Goal: Task Accomplishment & Management: Complete application form

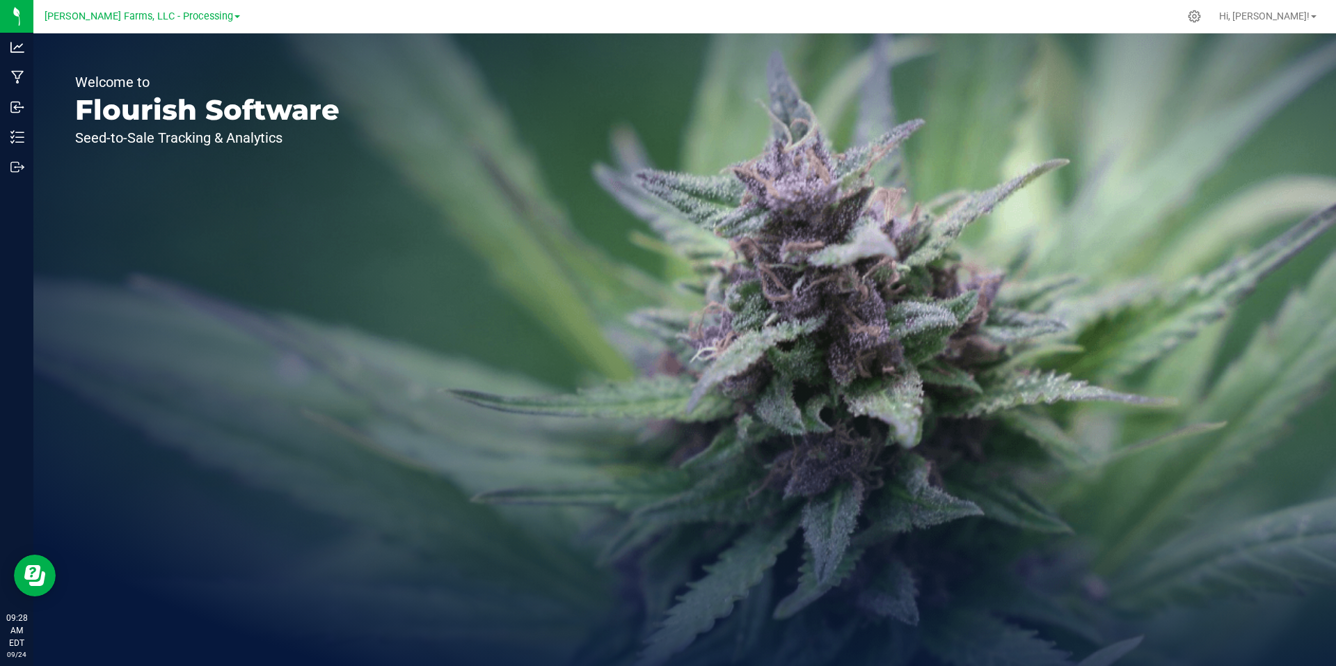
click at [235, 16] on span at bounding box center [238, 16] width 6 height 3
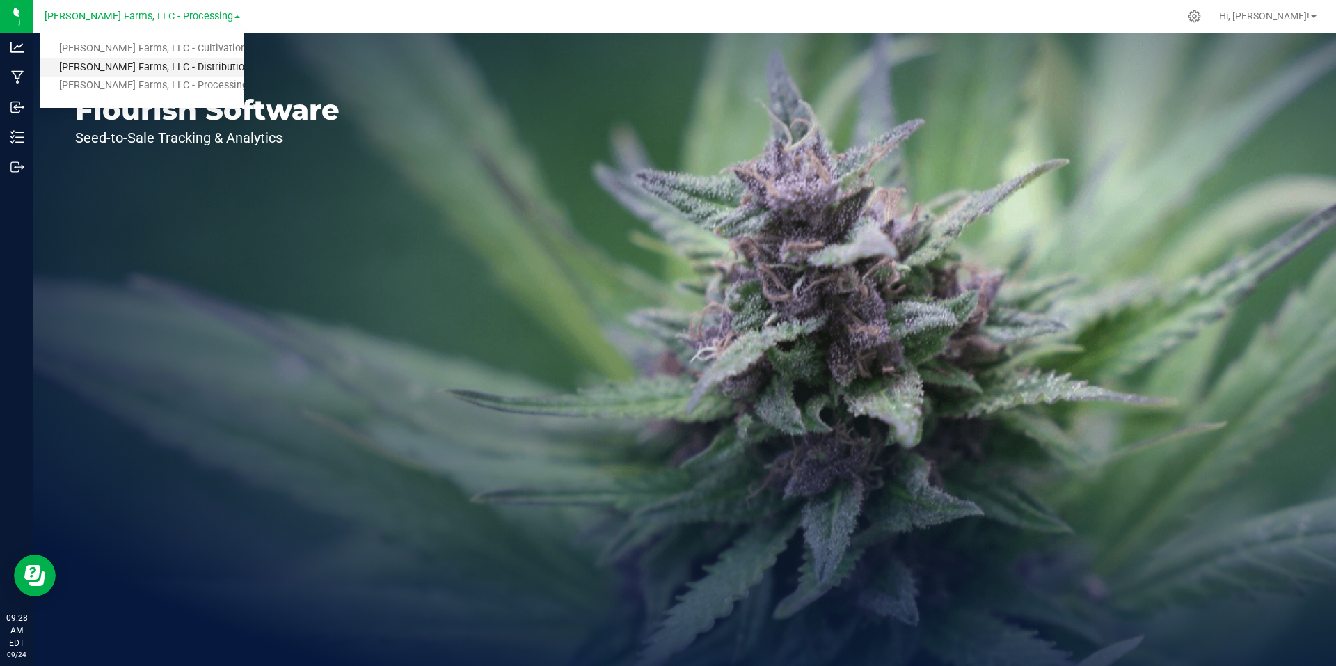
click at [193, 70] on link "[PERSON_NAME] Farms, LLC - Distribution" at bounding box center [141, 67] width 203 height 19
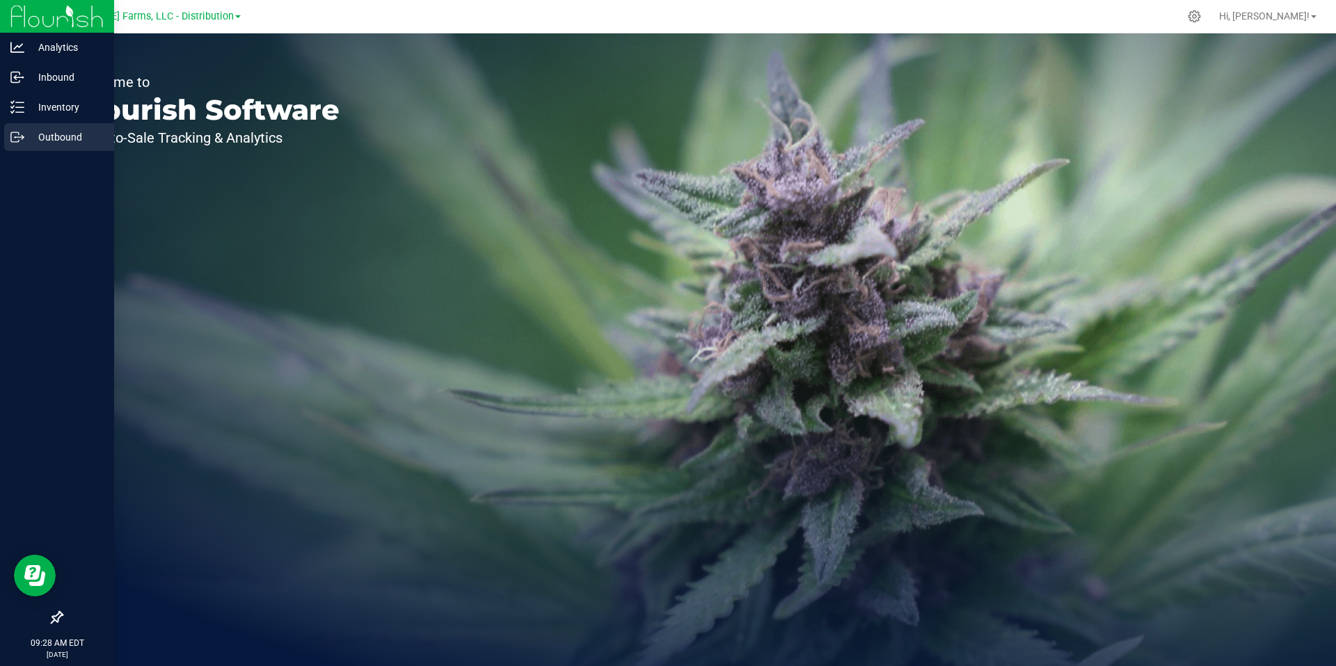
click at [65, 137] on p "Outbound" at bounding box center [66, 137] width 84 height 17
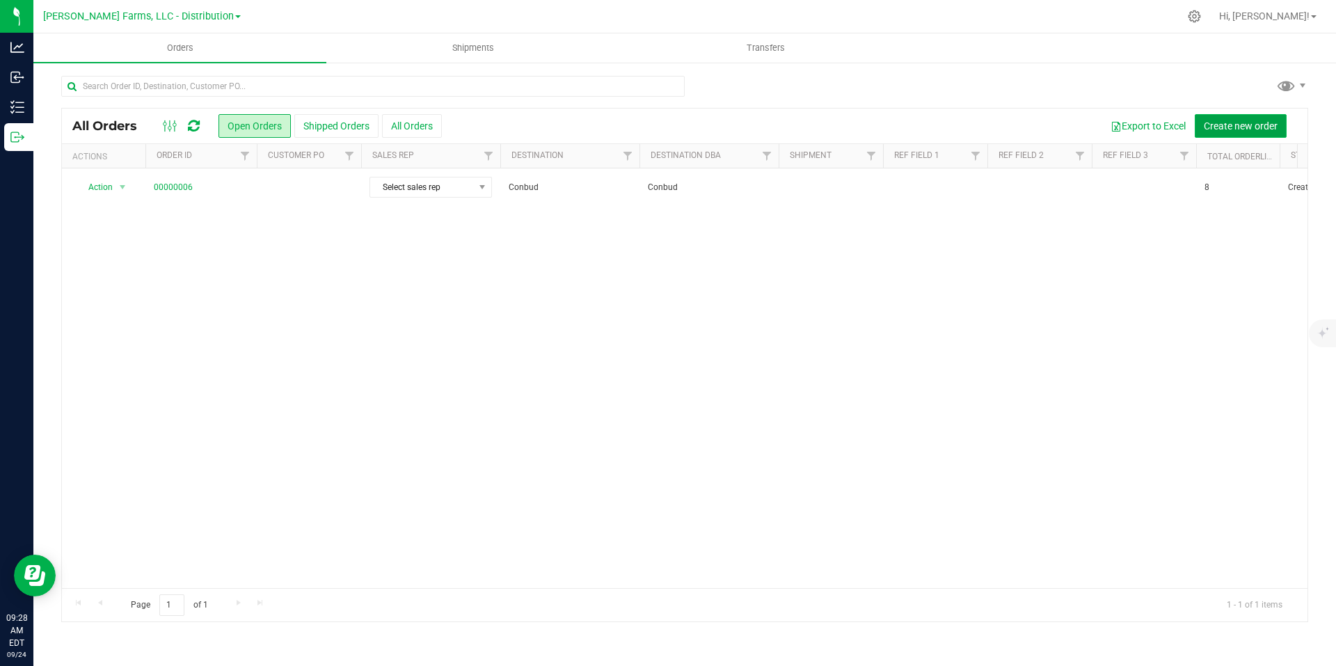
click at [1223, 121] on span "Create new order" at bounding box center [1241, 125] width 74 height 11
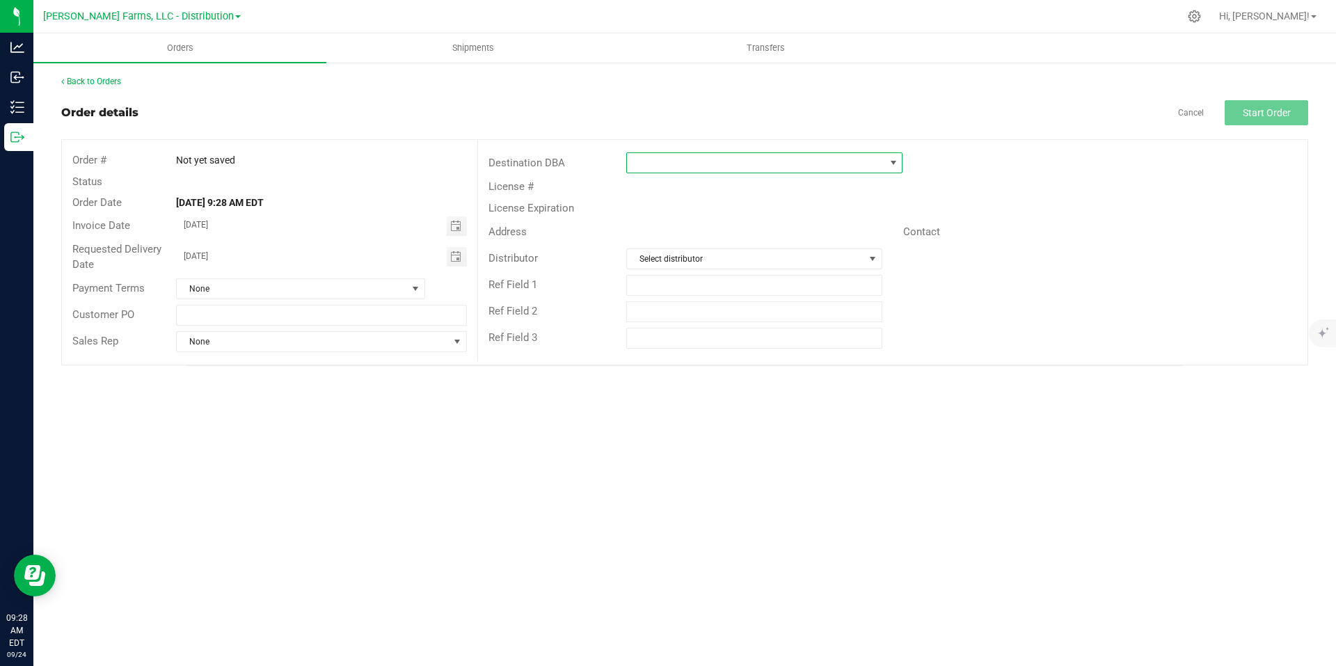
click at [764, 163] on span at bounding box center [755, 162] width 257 height 19
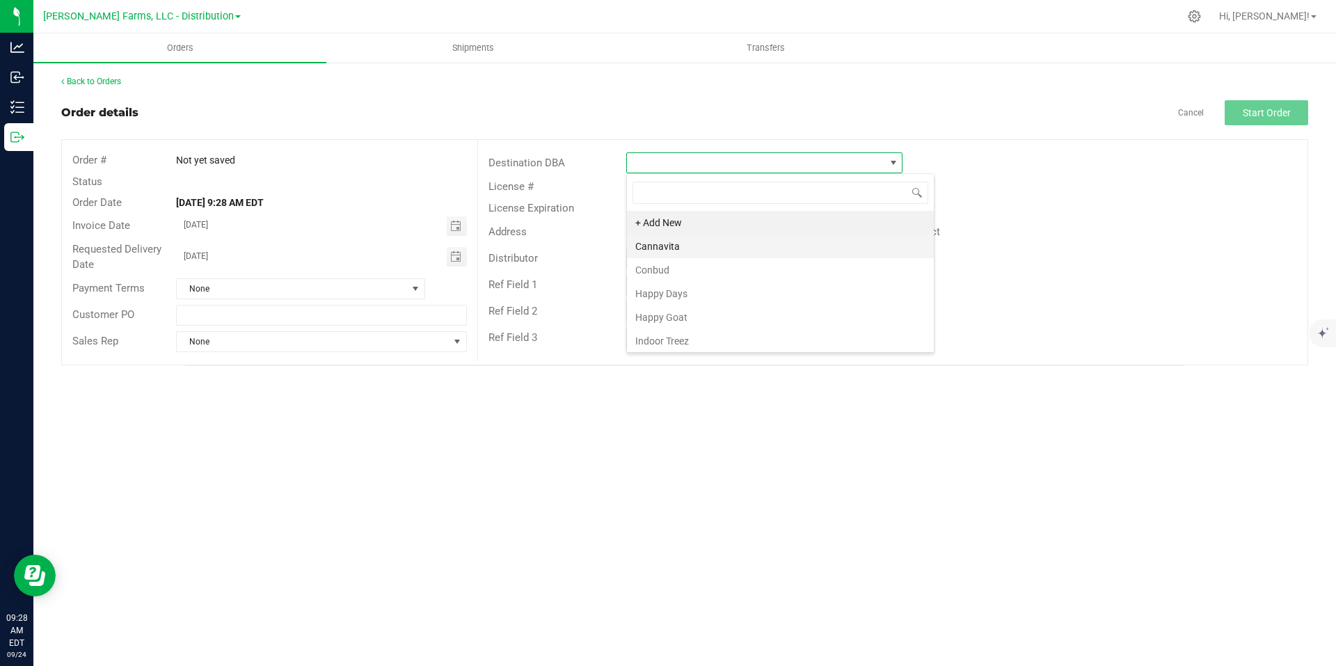
click at [720, 250] on li "Cannavita" at bounding box center [780, 247] width 307 height 24
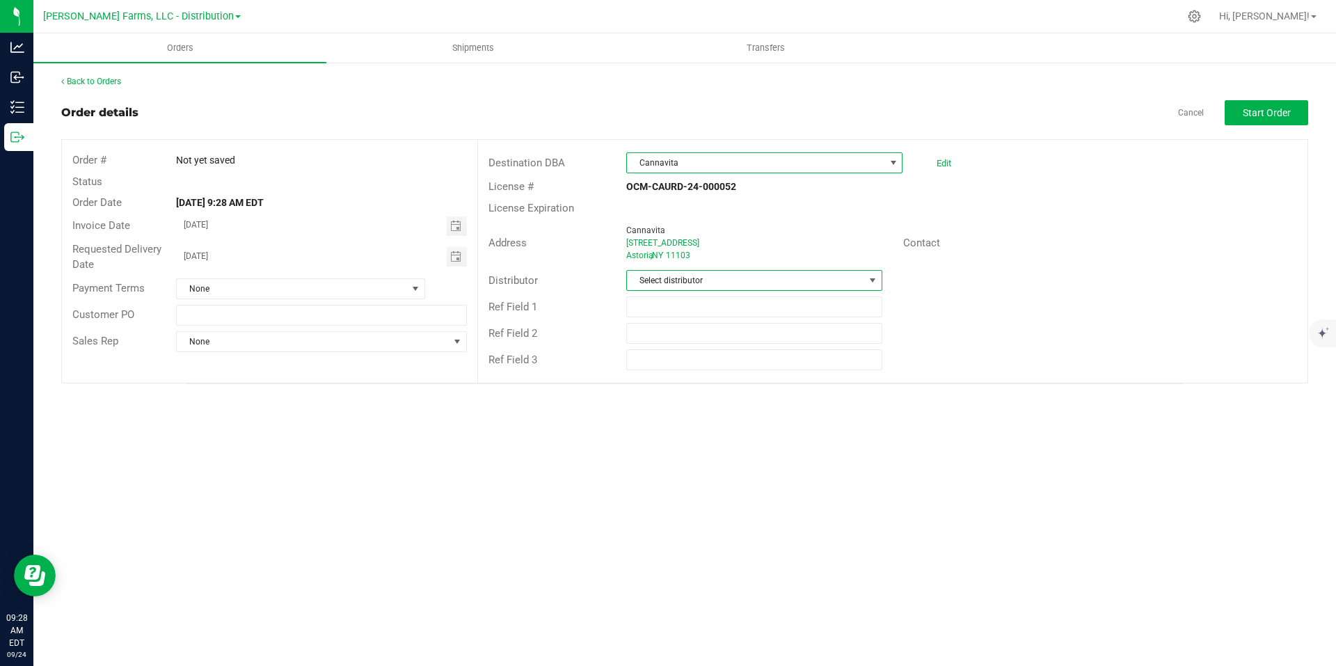
click at [868, 277] on span at bounding box center [872, 280] width 11 height 11
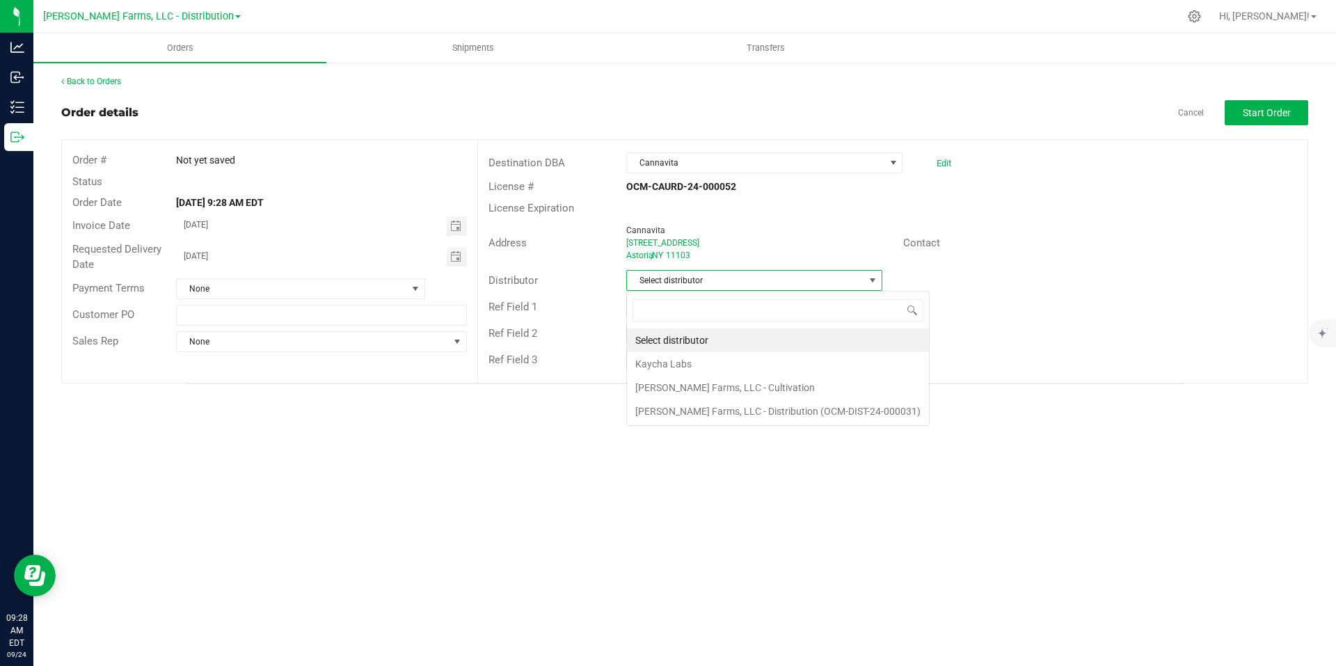
scroll to position [21, 256]
click at [806, 415] on li "[PERSON_NAME] Farms, LLC - Distribution (OCM-DIST-24-000031)" at bounding box center [778, 411] width 302 height 24
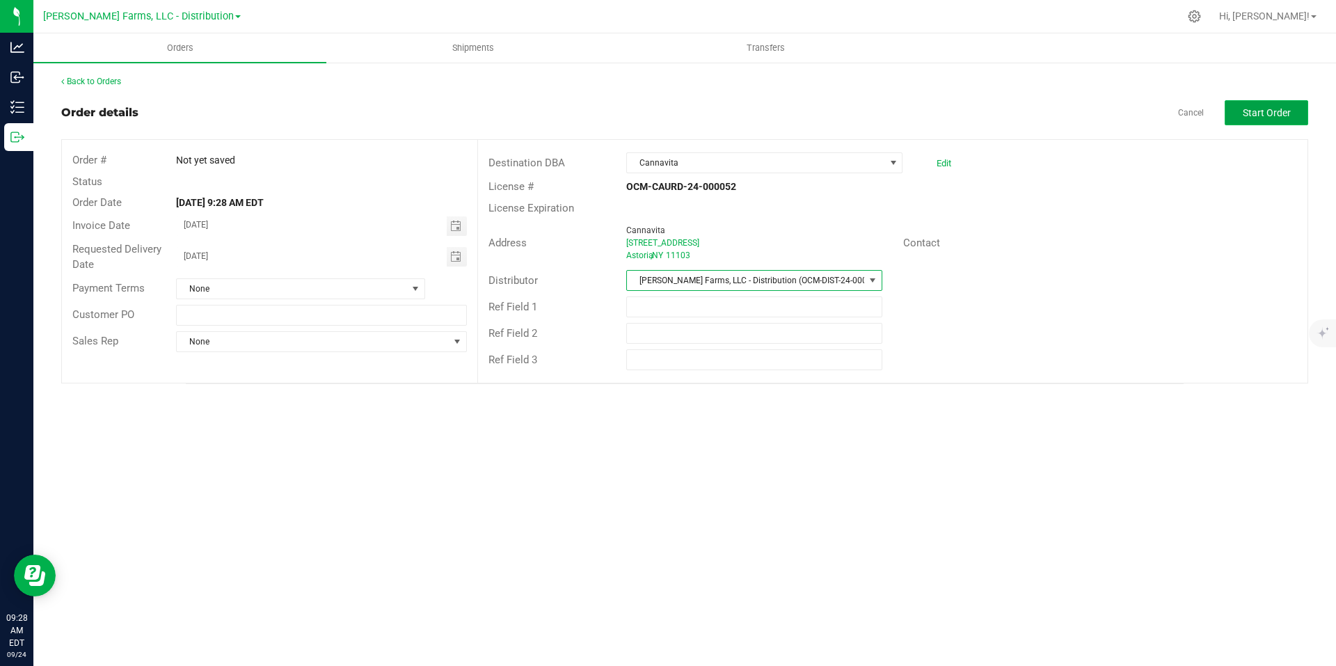
click at [1245, 117] on span "Start Order" at bounding box center [1267, 112] width 48 height 11
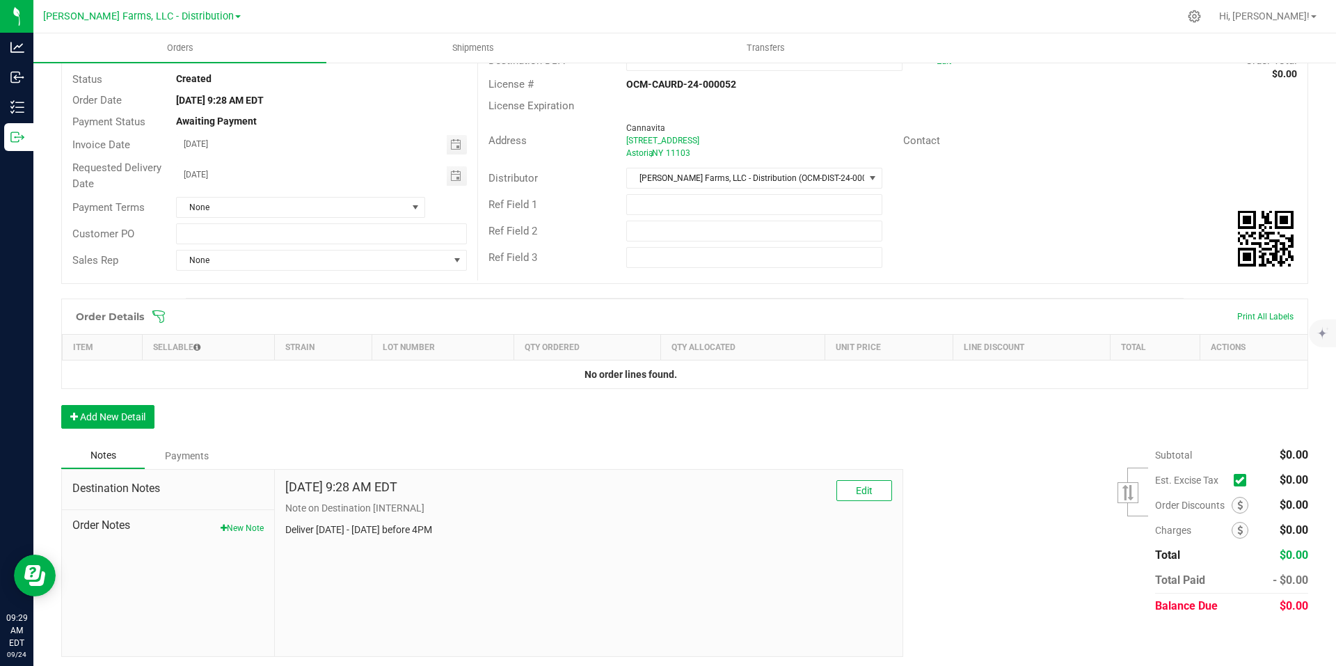
scroll to position [107, 0]
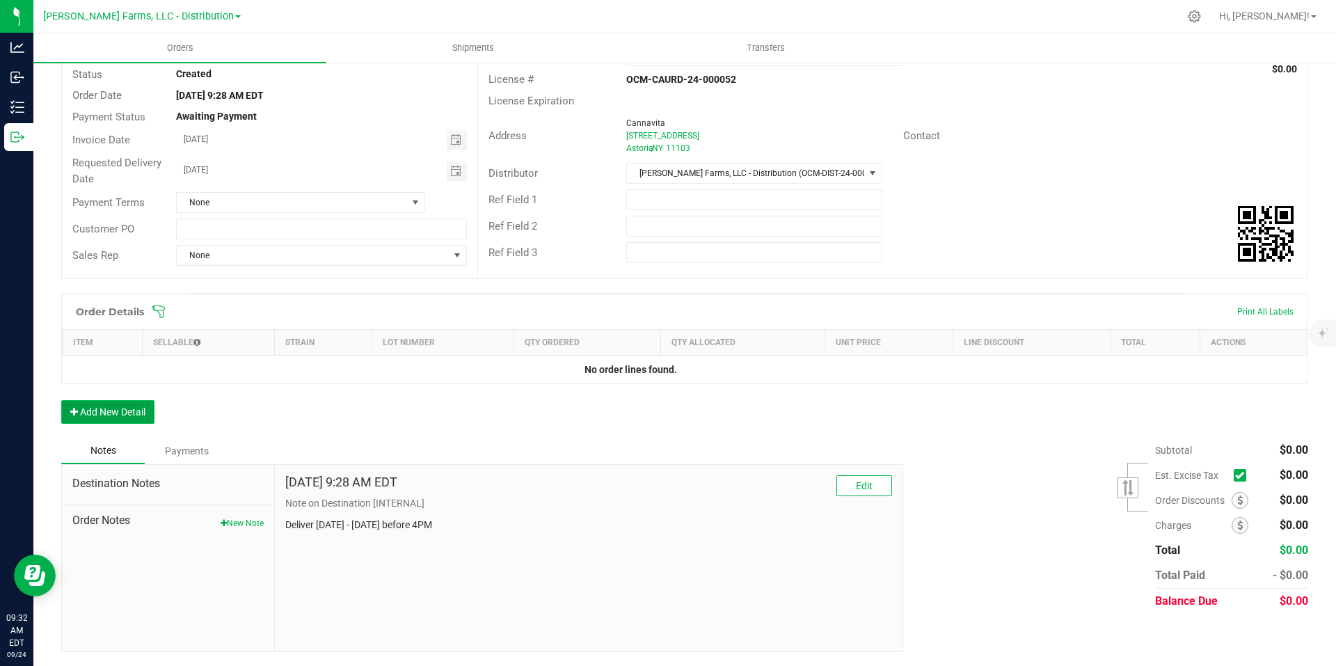
click at [122, 419] on button "Add New Detail" at bounding box center [107, 412] width 93 height 24
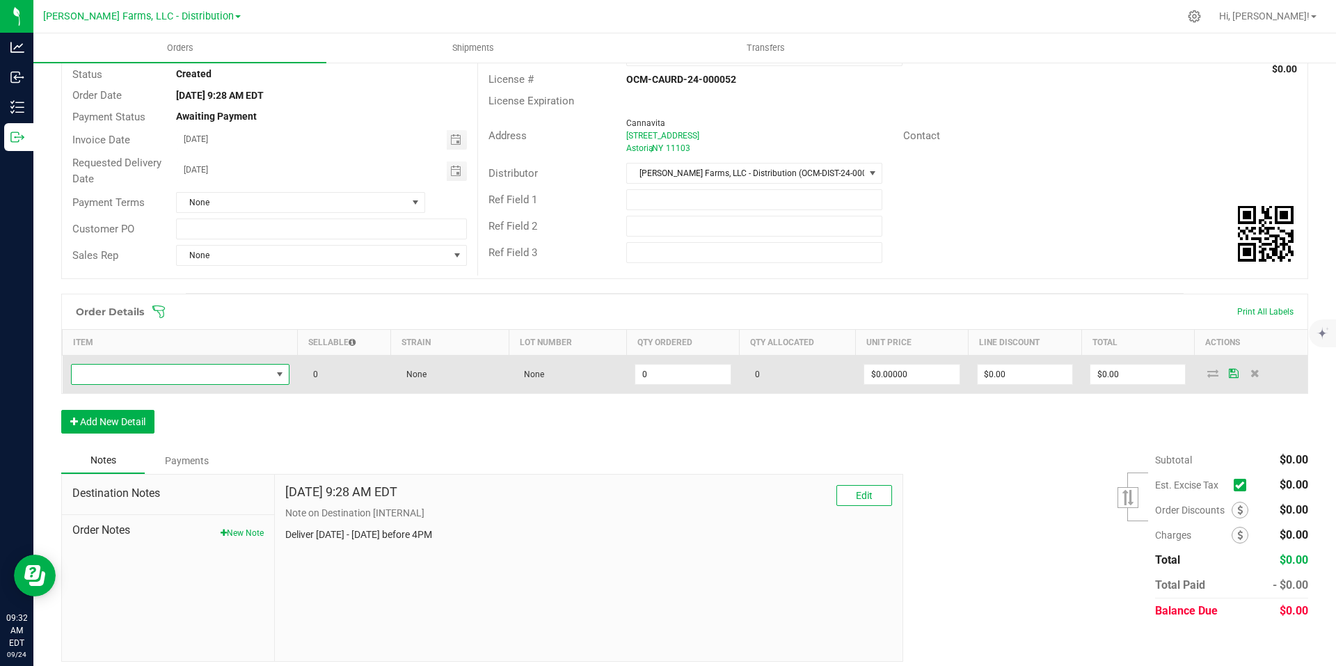
click at [244, 370] on span "NO DATA FOUND" at bounding box center [172, 374] width 200 height 19
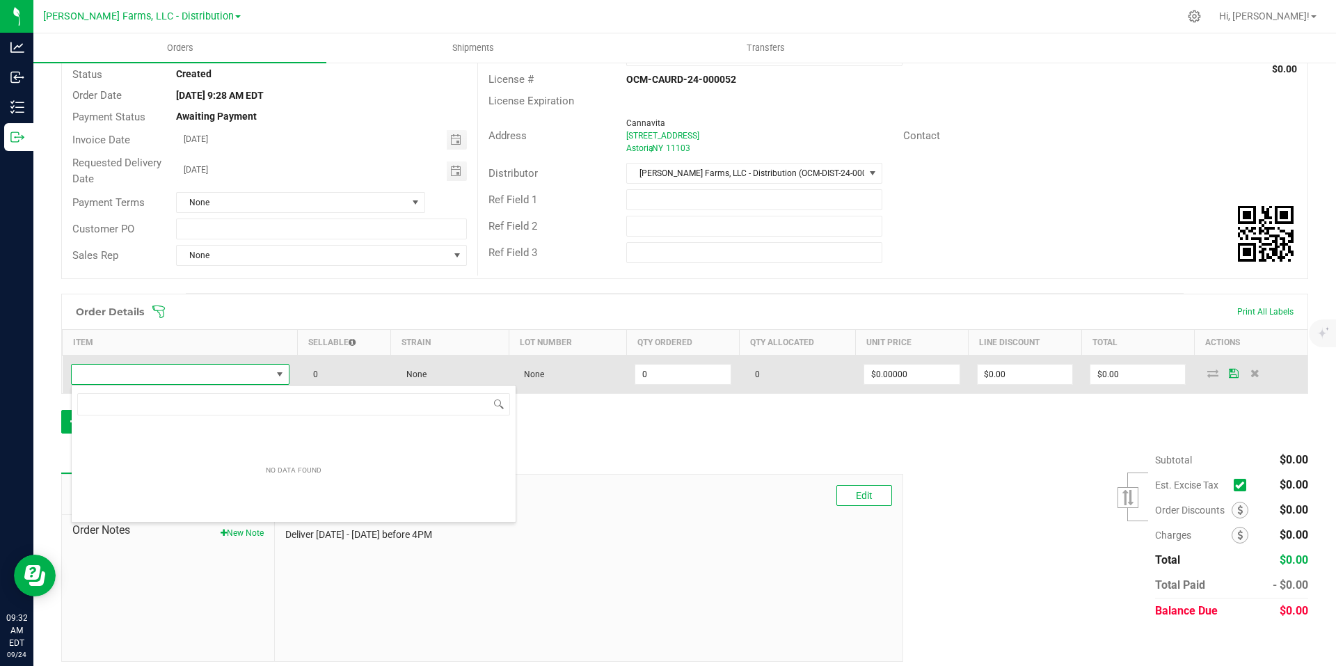
scroll to position [21, 216]
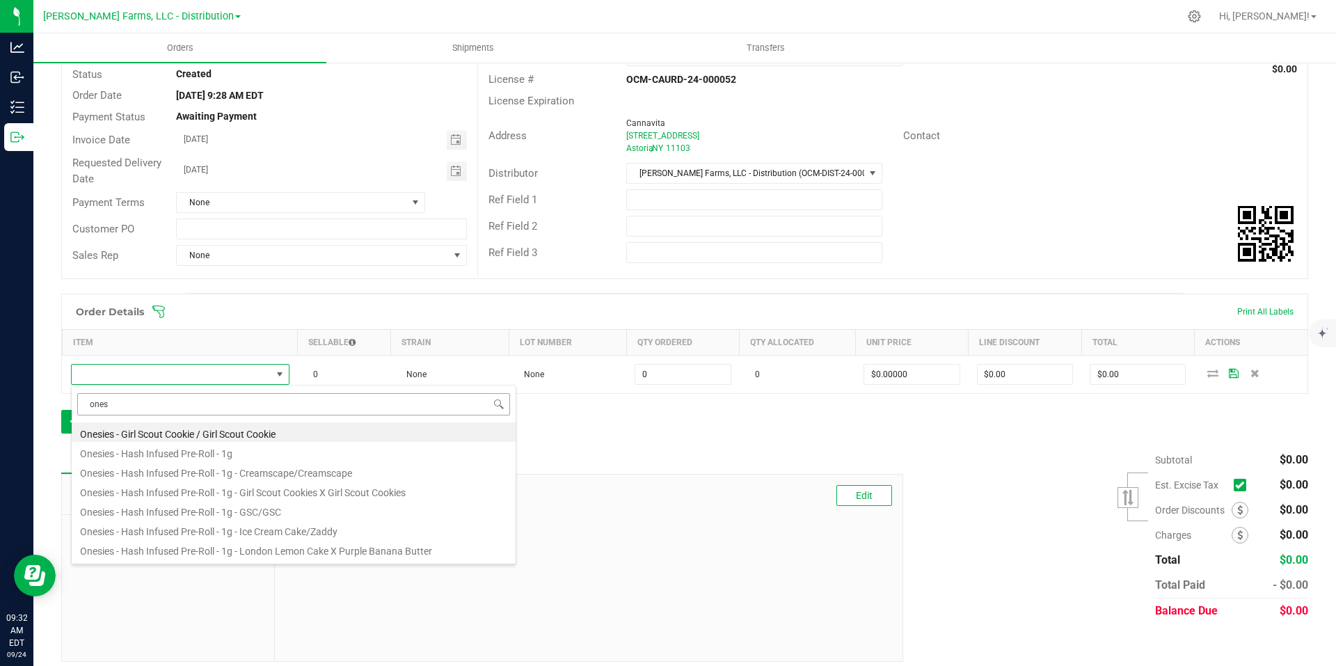
click at [292, 401] on input "ones" at bounding box center [293, 404] width 433 height 22
type input "o"
type input "twos"
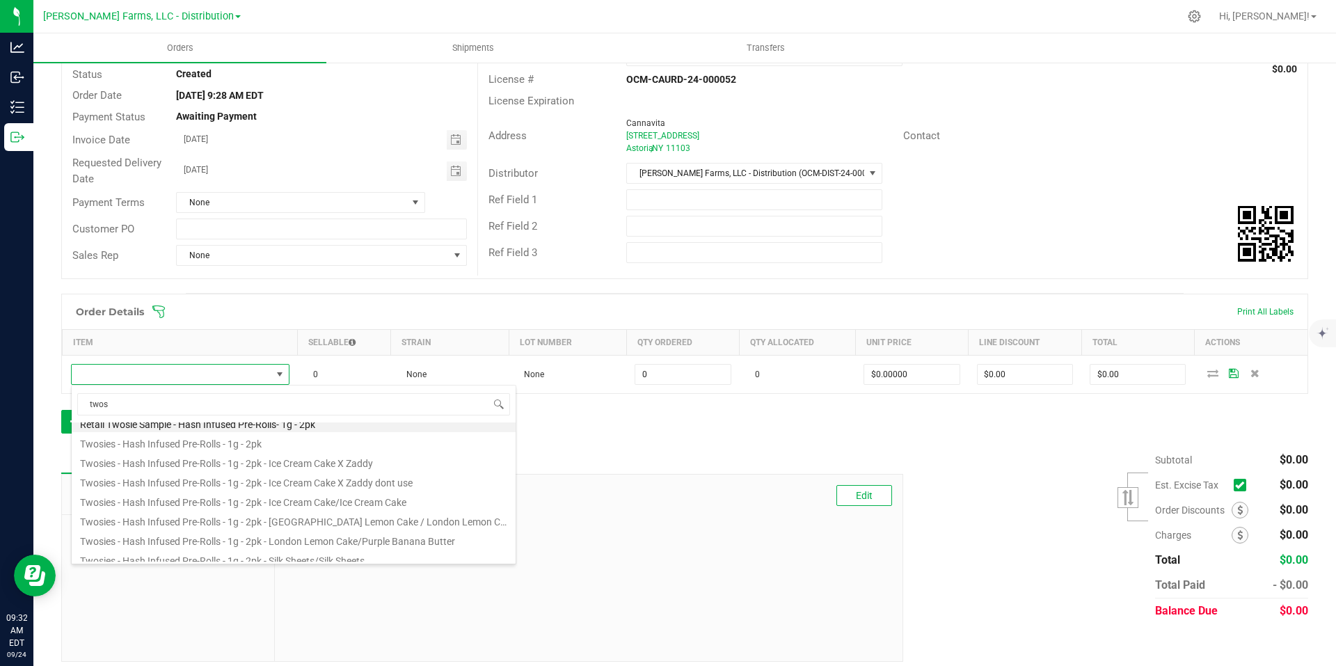
scroll to position [8, 0]
click at [379, 498] on li "Twosies - Hash Infused Pre-Rolls - 1g - 2pk - Ice Cream Cake/Ice Cream Cake" at bounding box center [294, 501] width 444 height 19
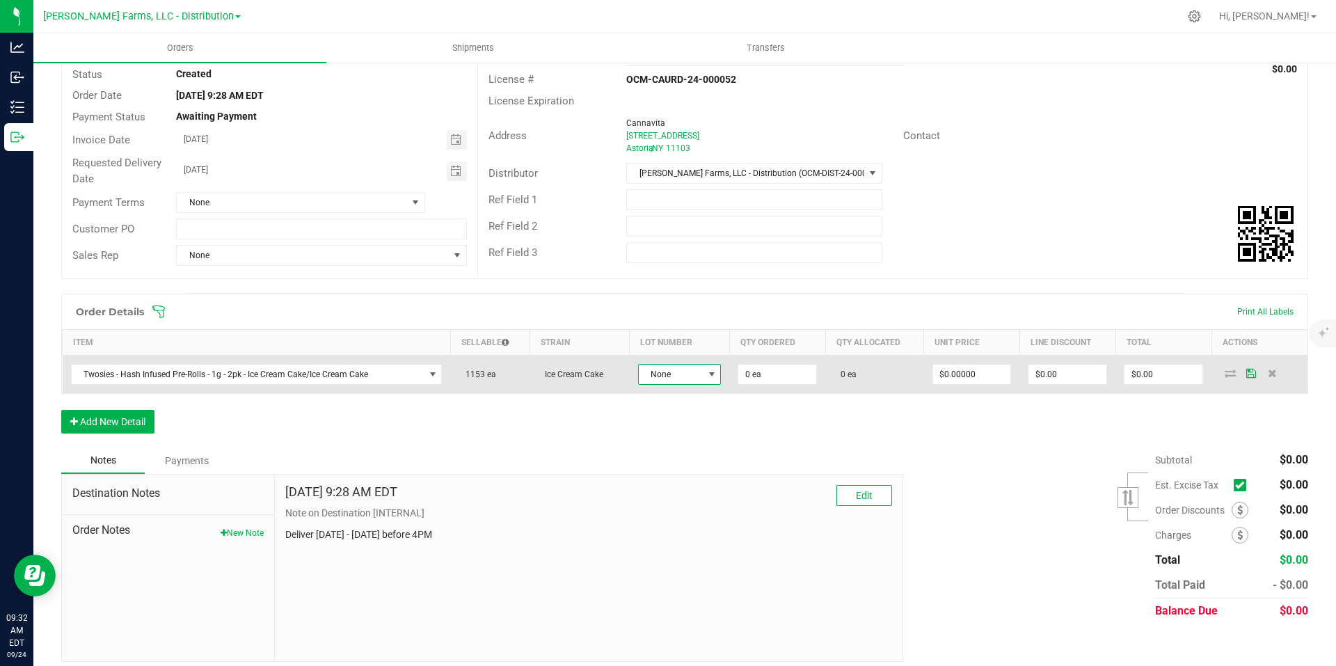
click at [697, 375] on span "None" at bounding box center [680, 374] width 84 height 21
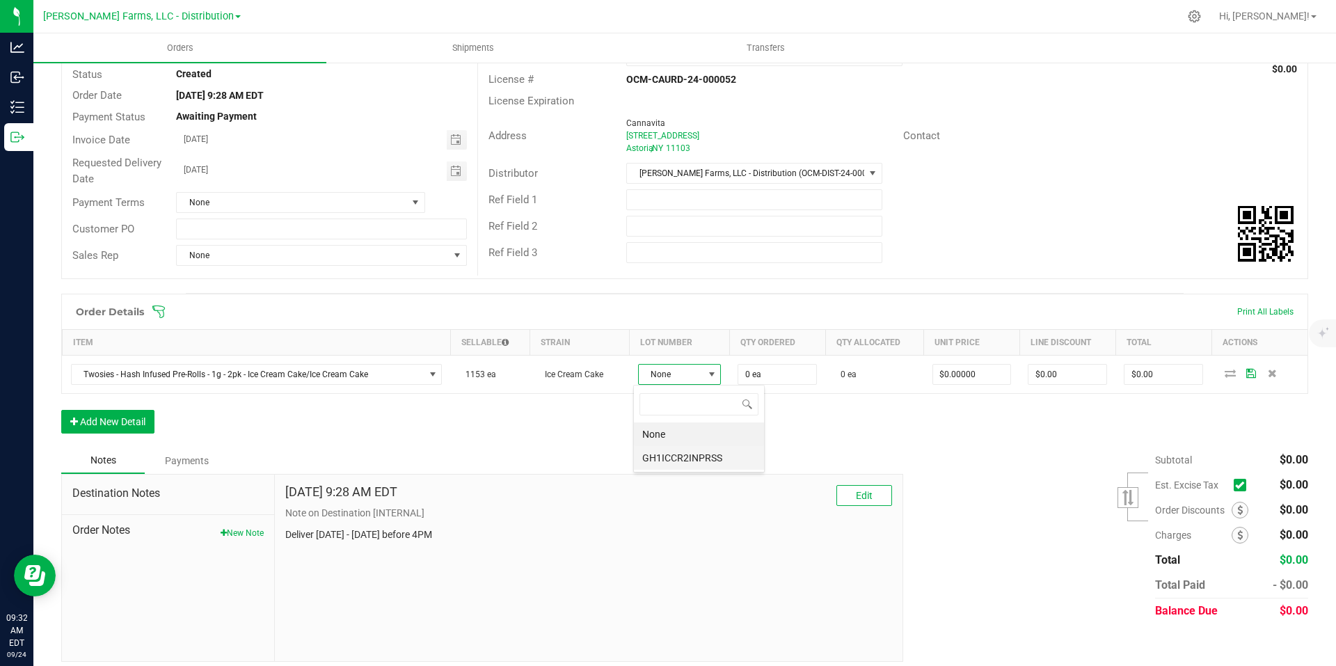
click at [673, 456] on li "GH1ICCR2INPRSS" at bounding box center [699, 458] width 130 height 24
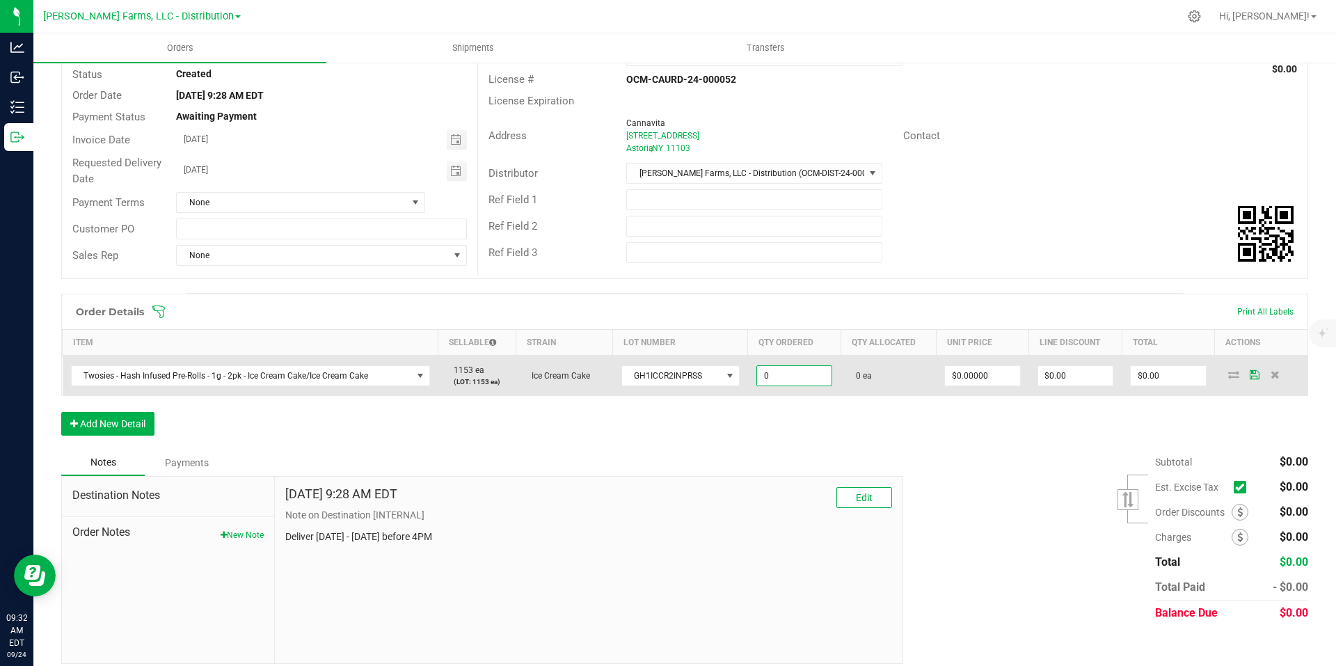
click at [788, 376] on input "0" at bounding box center [794, 375] width 74 height 19
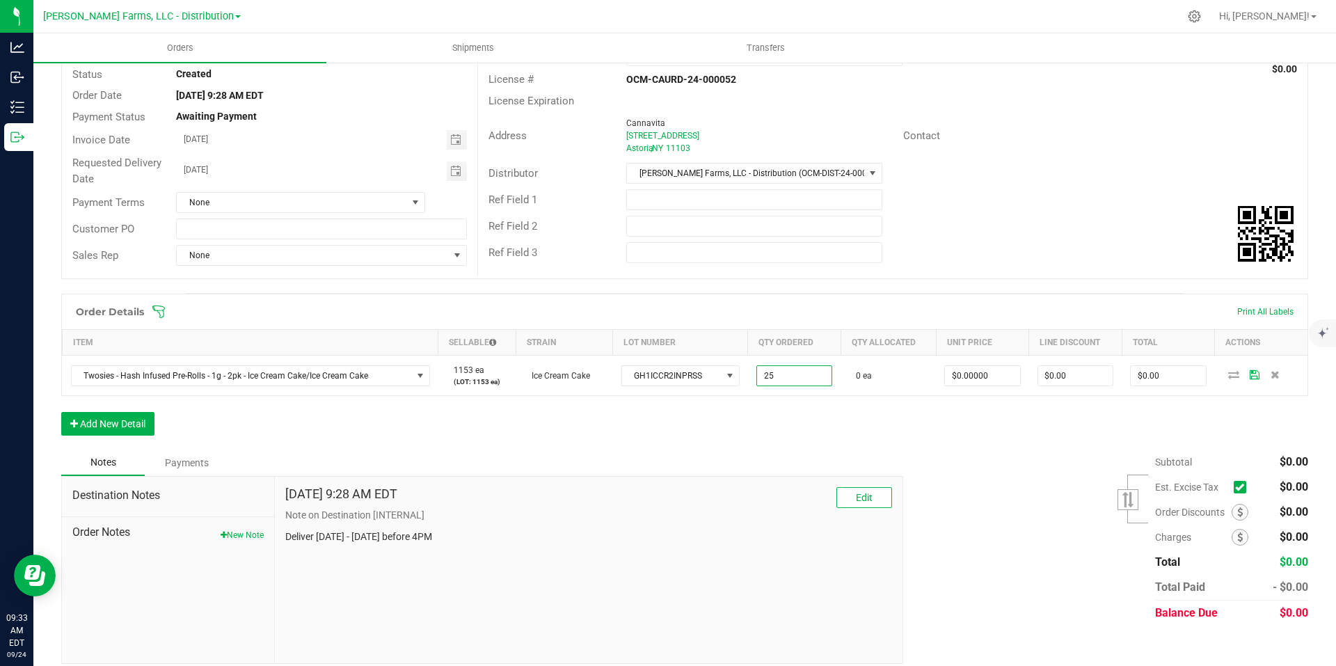
type input "25 ea"
click at [624, 427] on div "Order Details Print All Labels Item Sellable Strain Lot Number Qty Ordered Qty …" at bounding box center [684, 372] width 1247 height 156
click at [73, 420] on icon "button" at bounding box center [74, 424] width 8 height 10
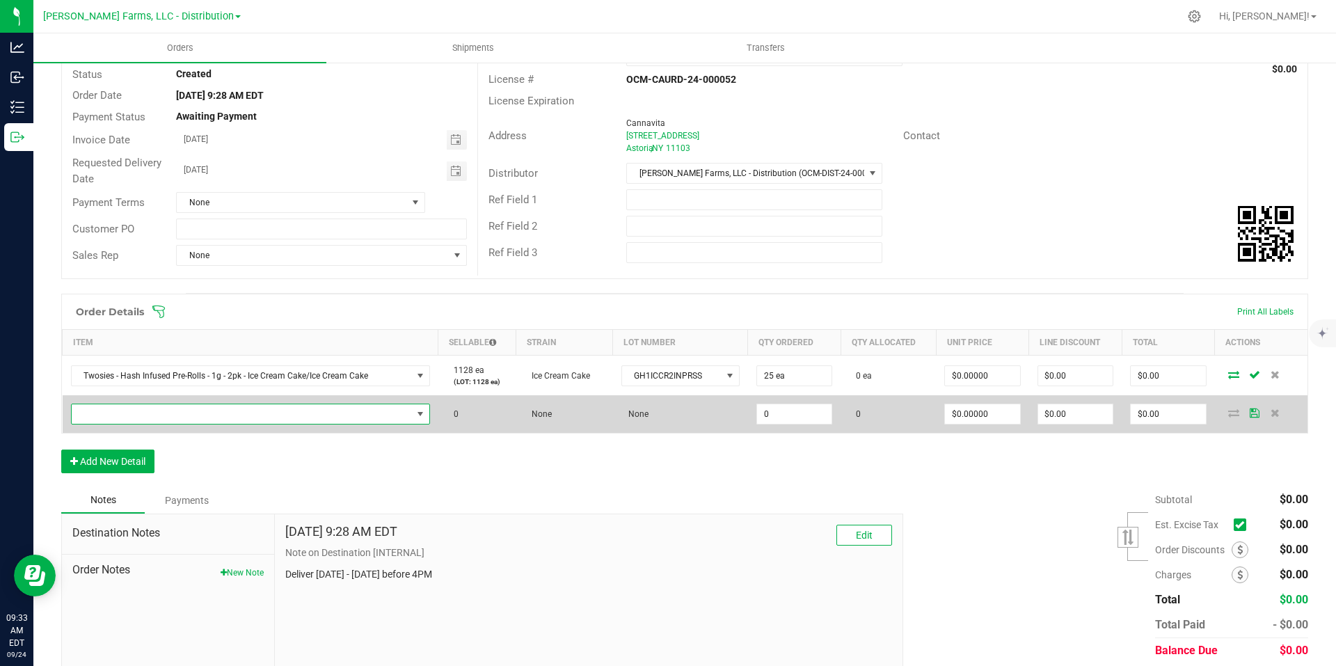
click at [212, 419] on span "NO DATA FOUND" at bounding box center [242, 413] width 340 height 19
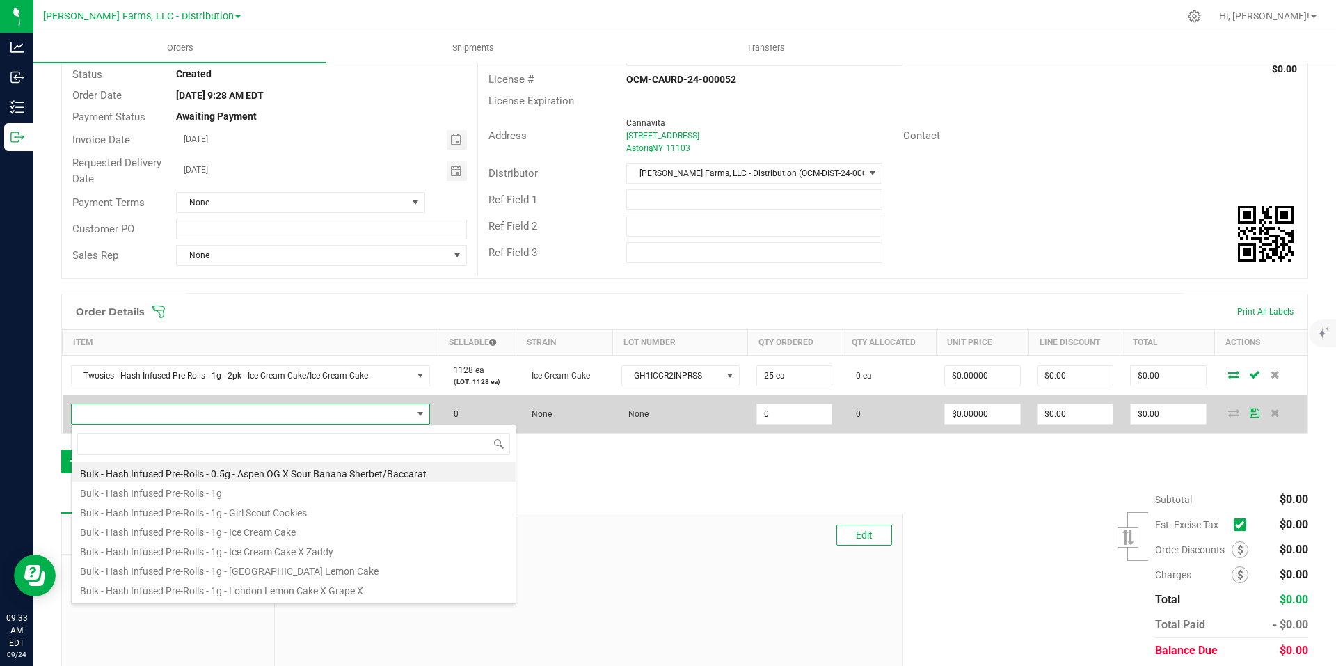
scroll to position [21, 352]
type input "two"
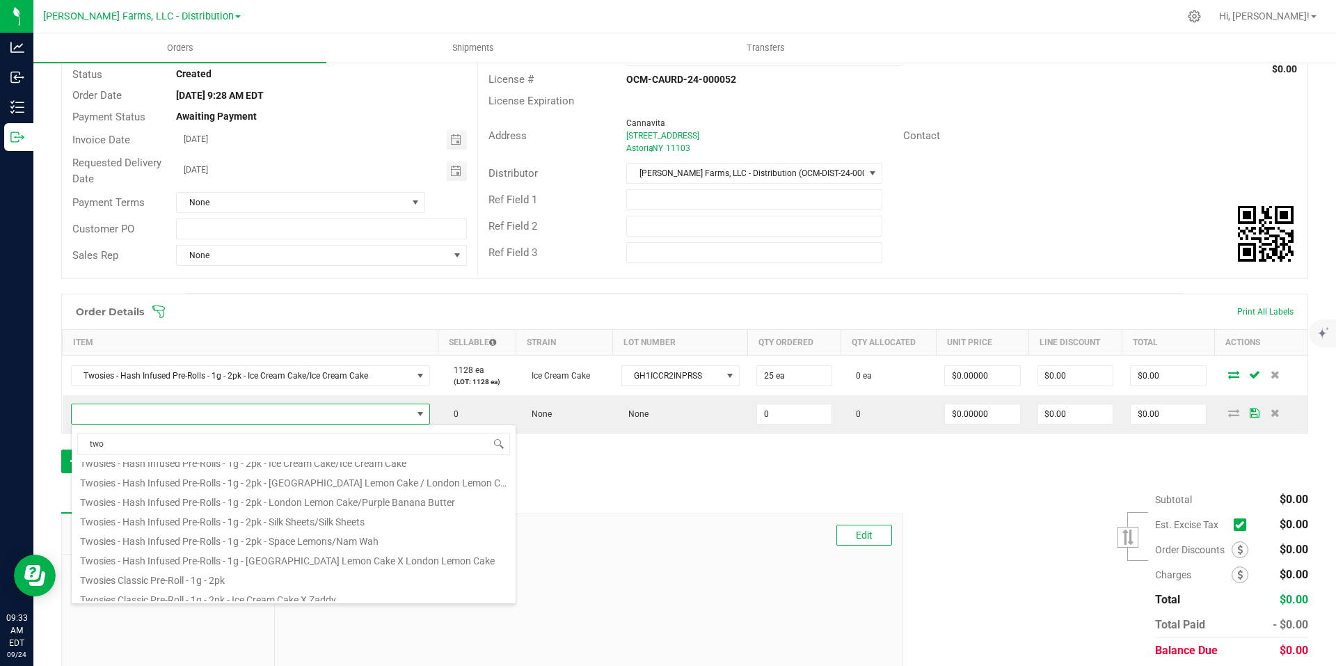
scroll to position [92, 0]
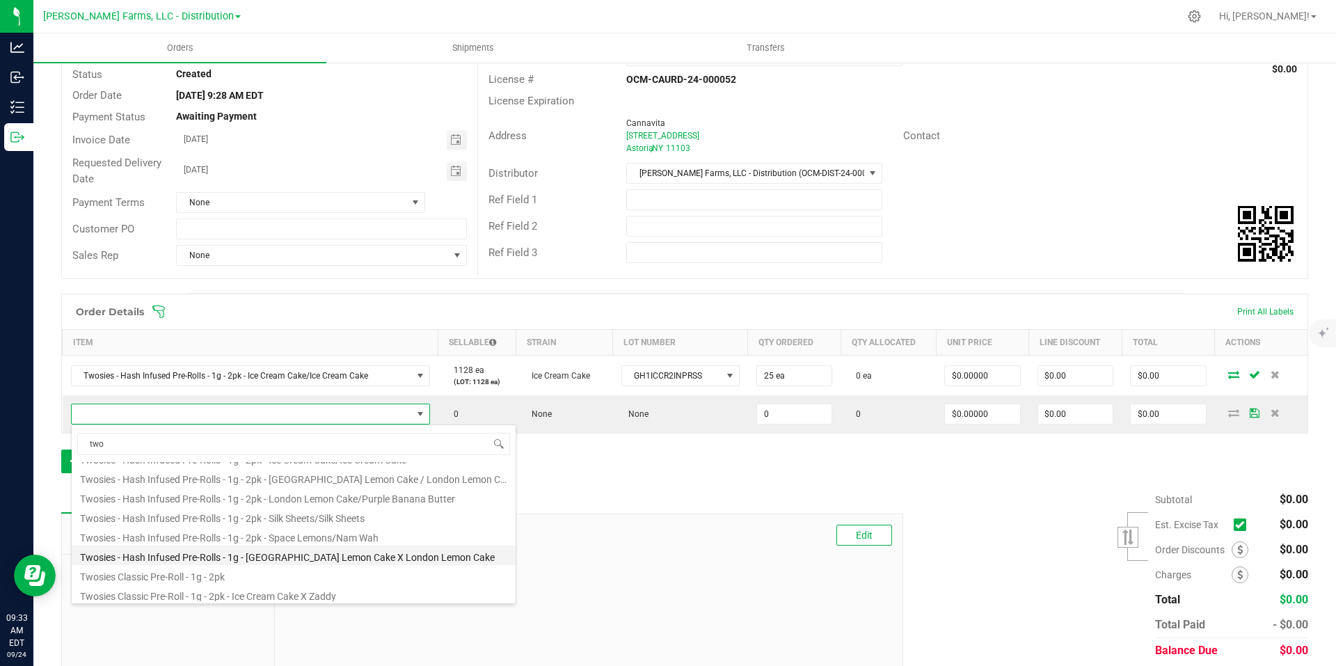
click at [429, 558] on li "Twosies - Hash Infused Pre-Rolls - 1g - [GEOGRAPHIC_DATA] Lemon Cake X London L…" at bounding box center [294, 555] width 444 height 19
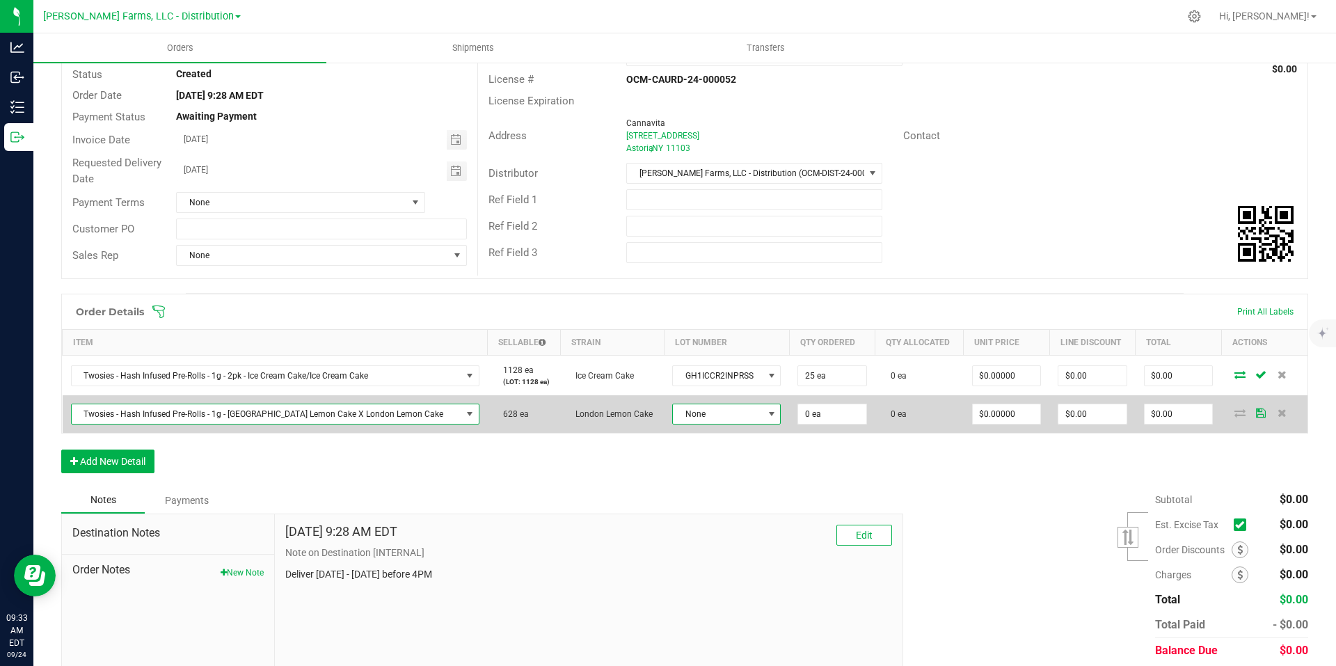
click at [766, 416] on span at bounding box center [771, 413] width 11 height 11
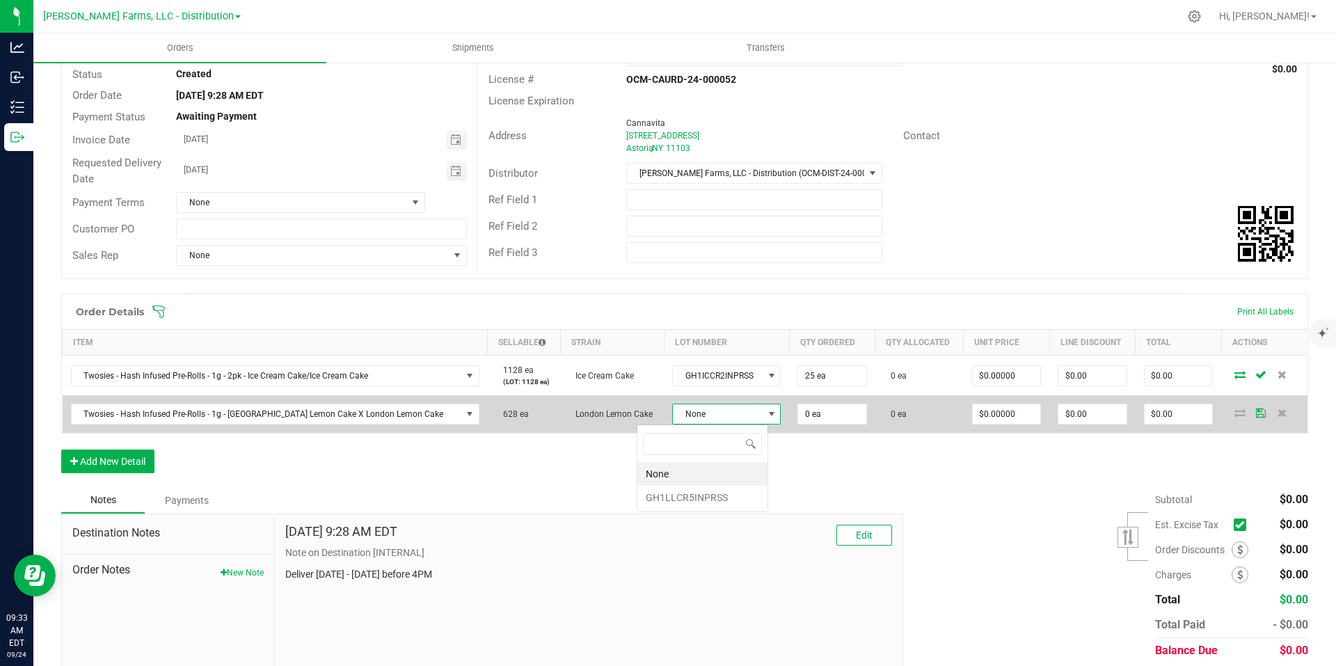
scroll to position [21, 113]
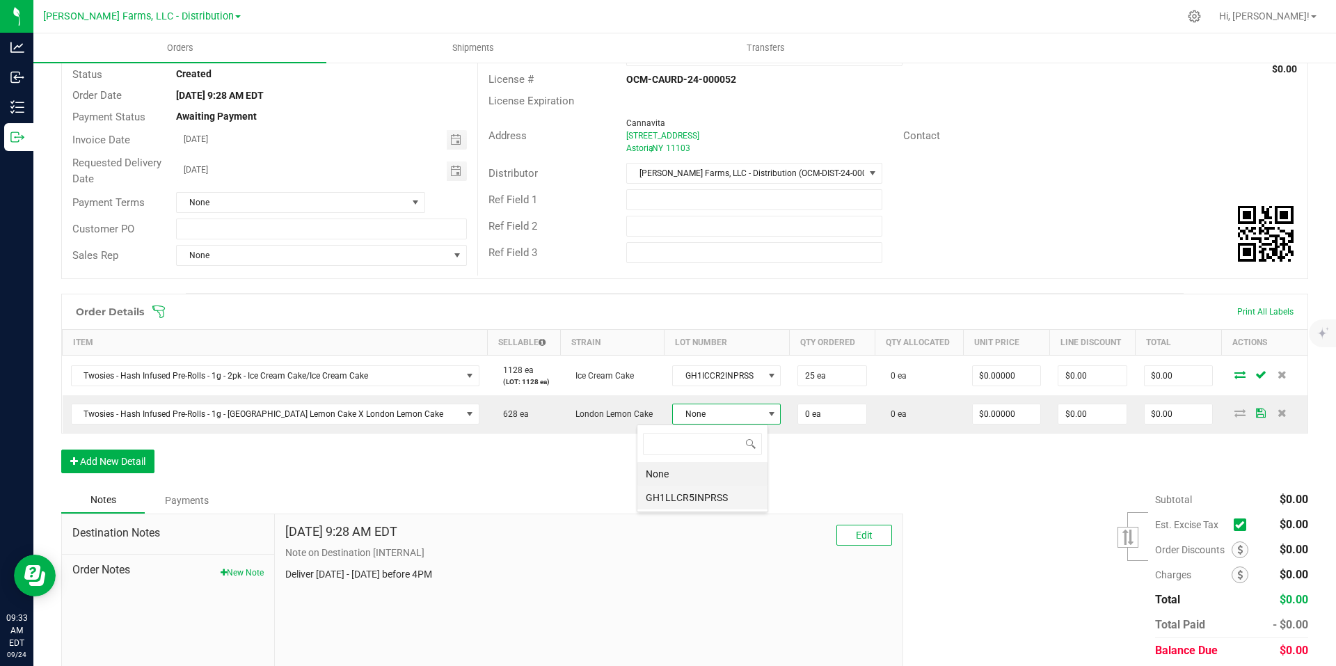
click at [692, 495] on li "GH1LLCR5INPRSS" at bounding box center [702, 498] width 130 height 24
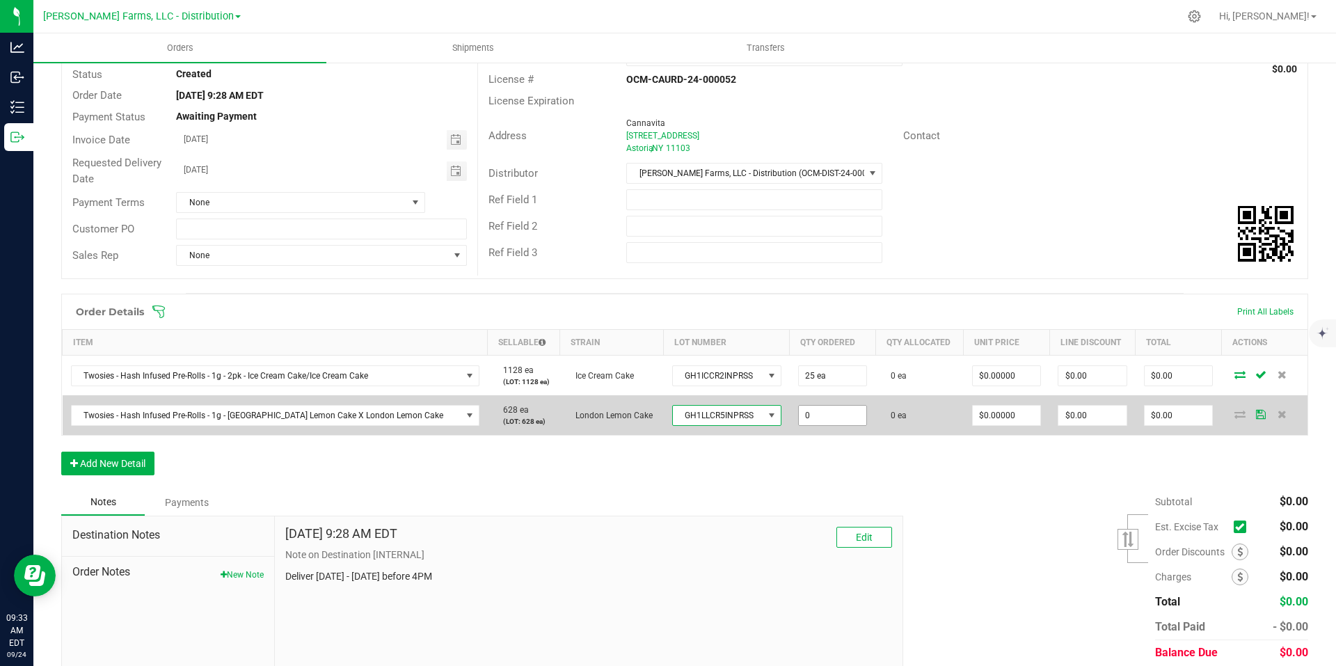
click at [812, 411] on input "0" at bounding box center [833, 415] width 68 height 19
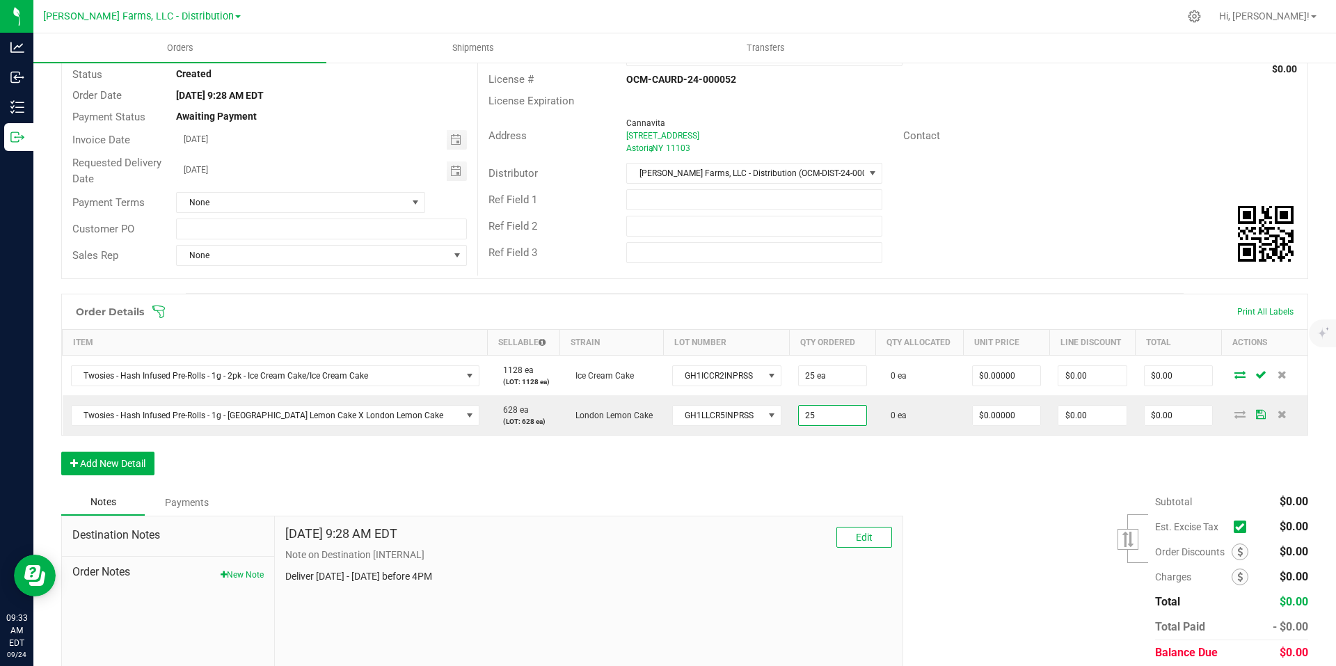
type input "25 ea"
click at [803, 466] on div "Order Details Print All Labels Item Sellable Strain Lot Number Qty Ordered Qty …" at bounding box center [684, 392] width 1247 height 196
click at [138, 466] on button "Add New Detail" at bounding box center [107, 464] width 93 height 24
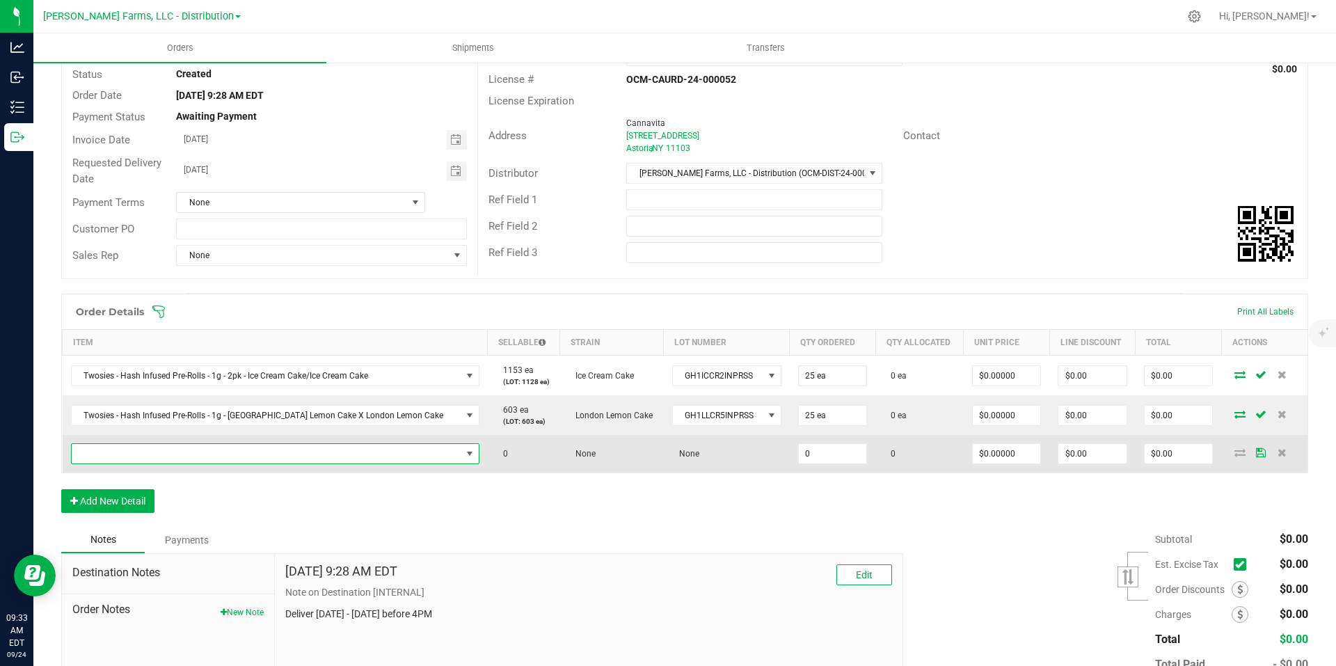
click at [244, 453] on span "NO DATA FOUND" at bounding box center [267, 453] width 390 height 19
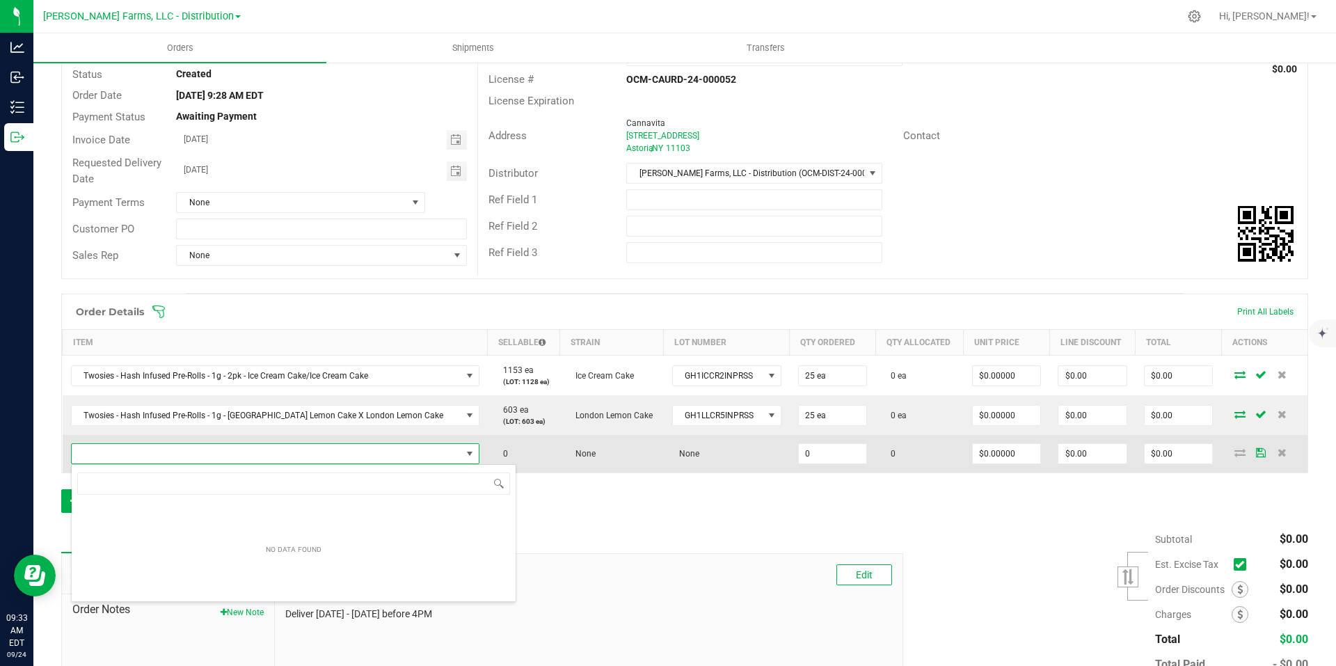
scroll to position [21, 364]
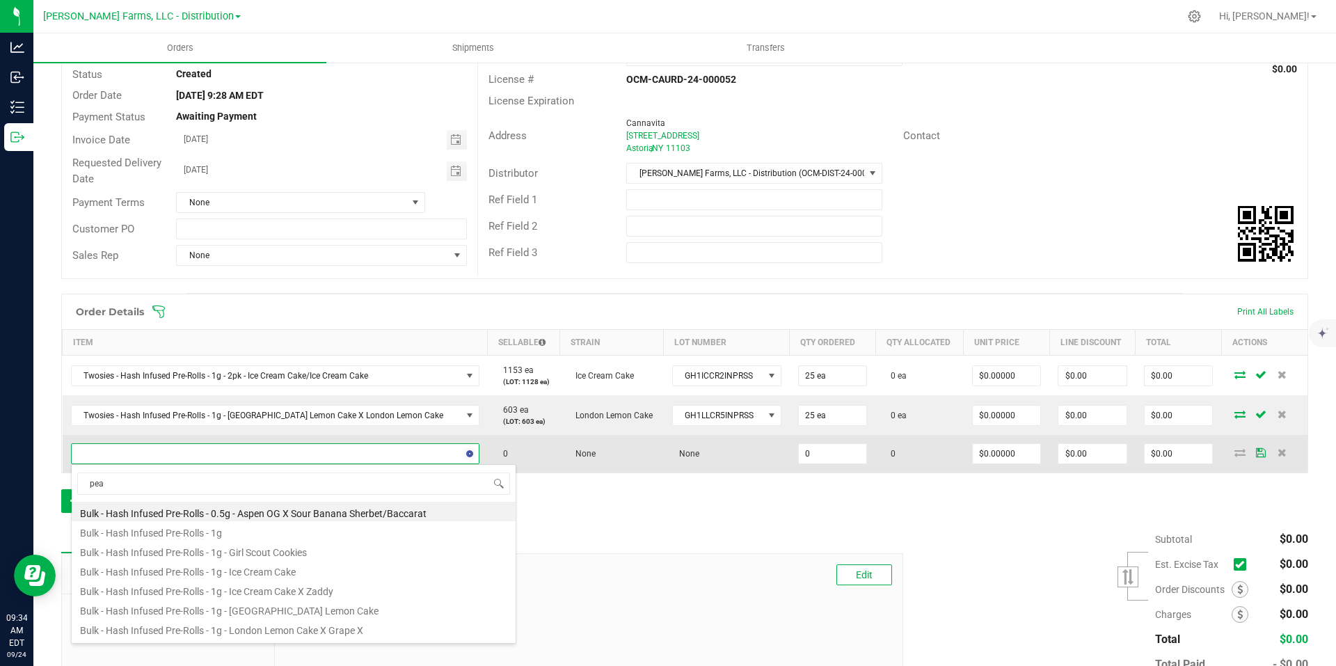
type input "pean"
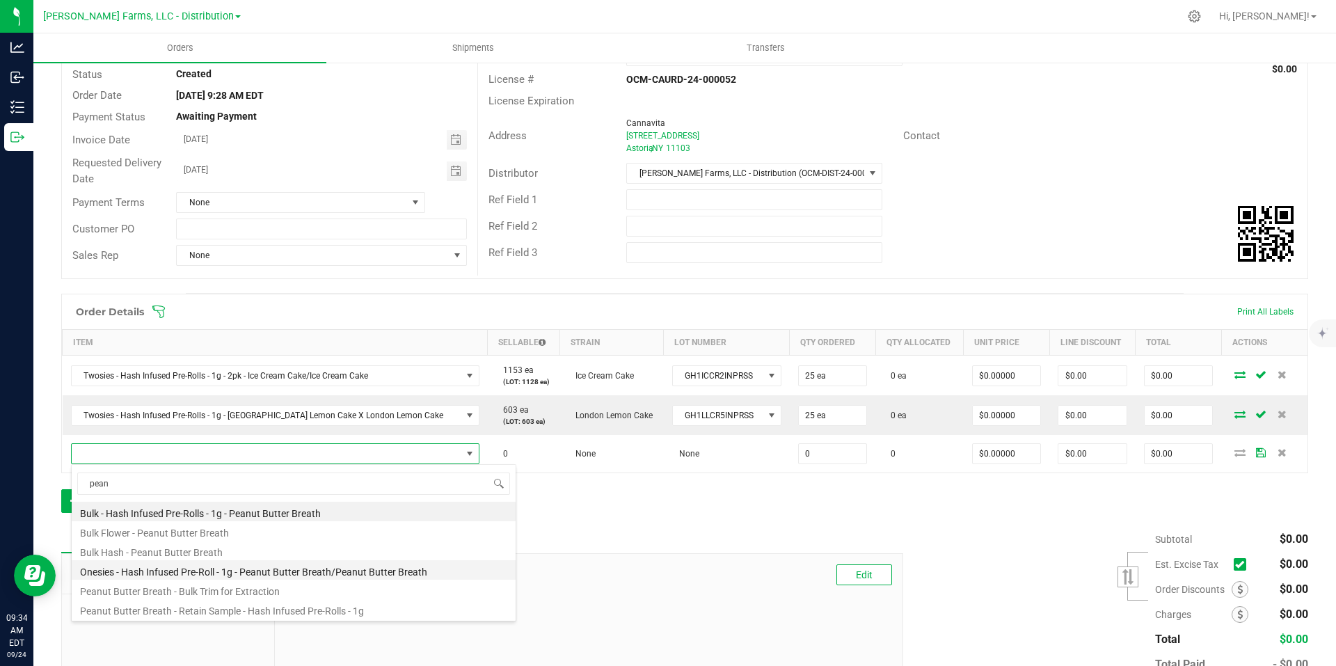
click at [419, 572] on li "Onesies - Hash Infused Pre-Roll - 1g - Peanut Butter Breath/Peanut Butter Breath" at bounding box center [294, 569] width 444 height 19
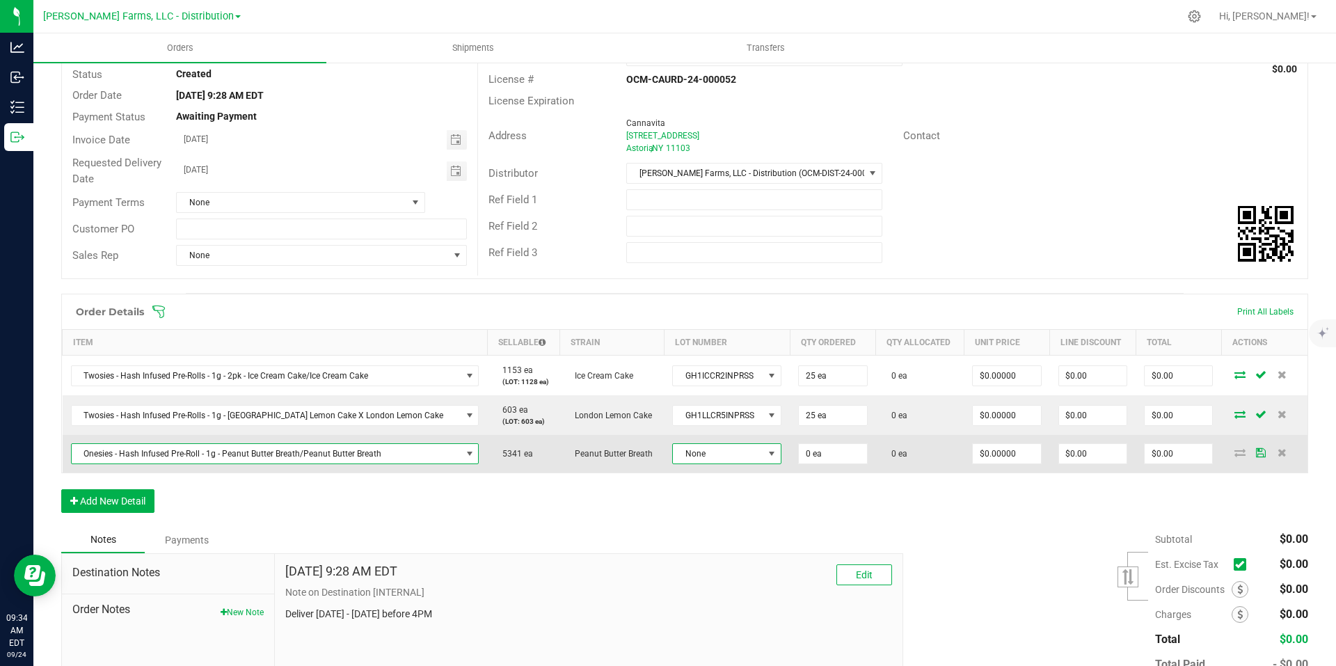
click at [766, 454] on span at bounding box center [771, 453] width 11 height 11
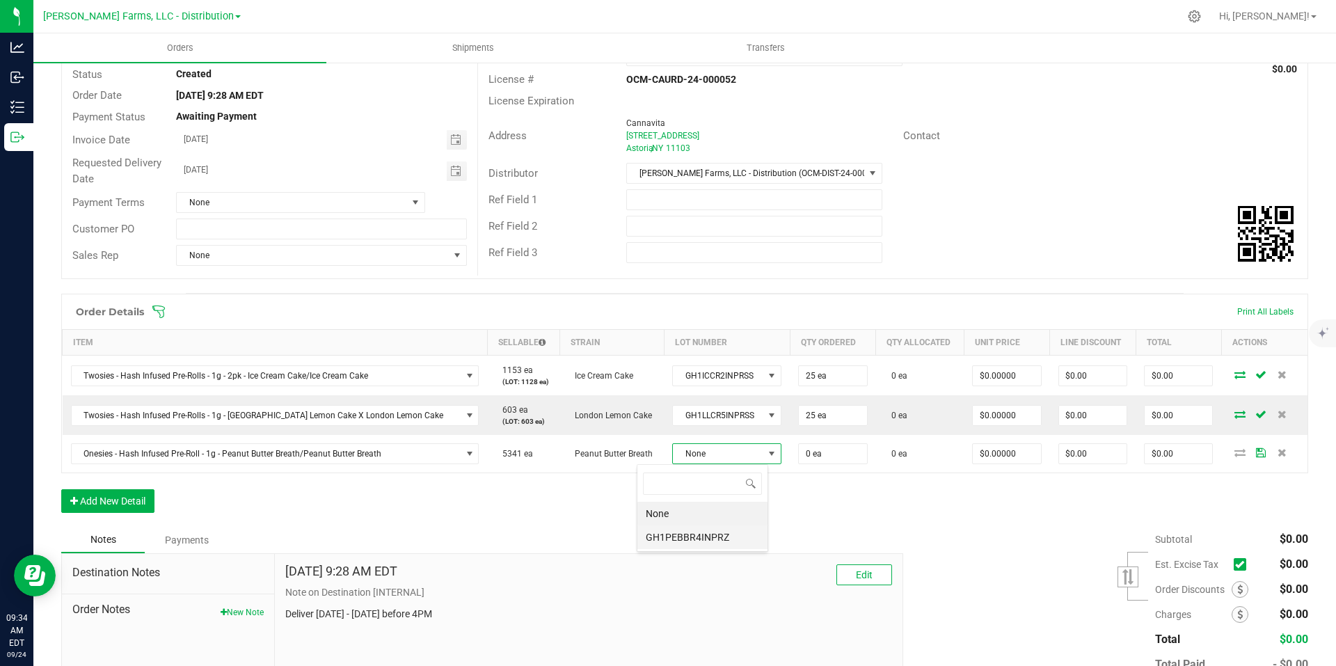
click at [732, 534] on li "GH1PEBBR4INPRZ" at bounding box center [702, 537] width 130 height 24
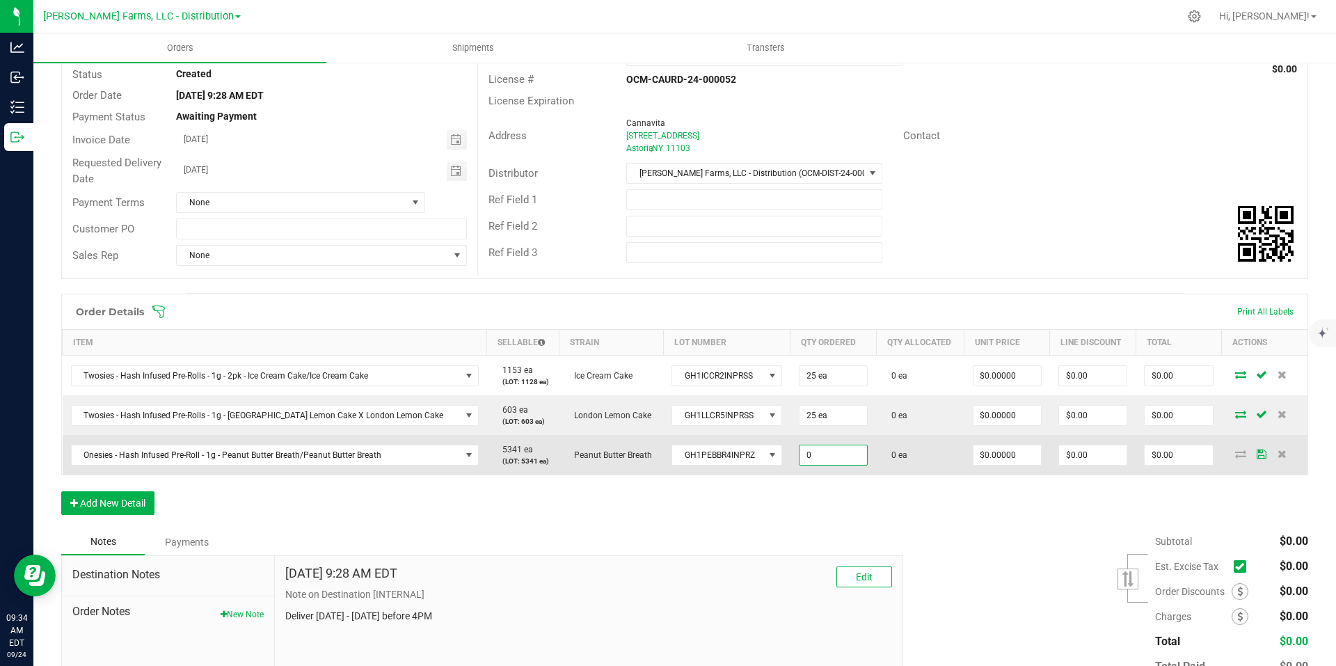
click at [800, 454] on input "0" at bounding box center [833, 454] width 67 height 19
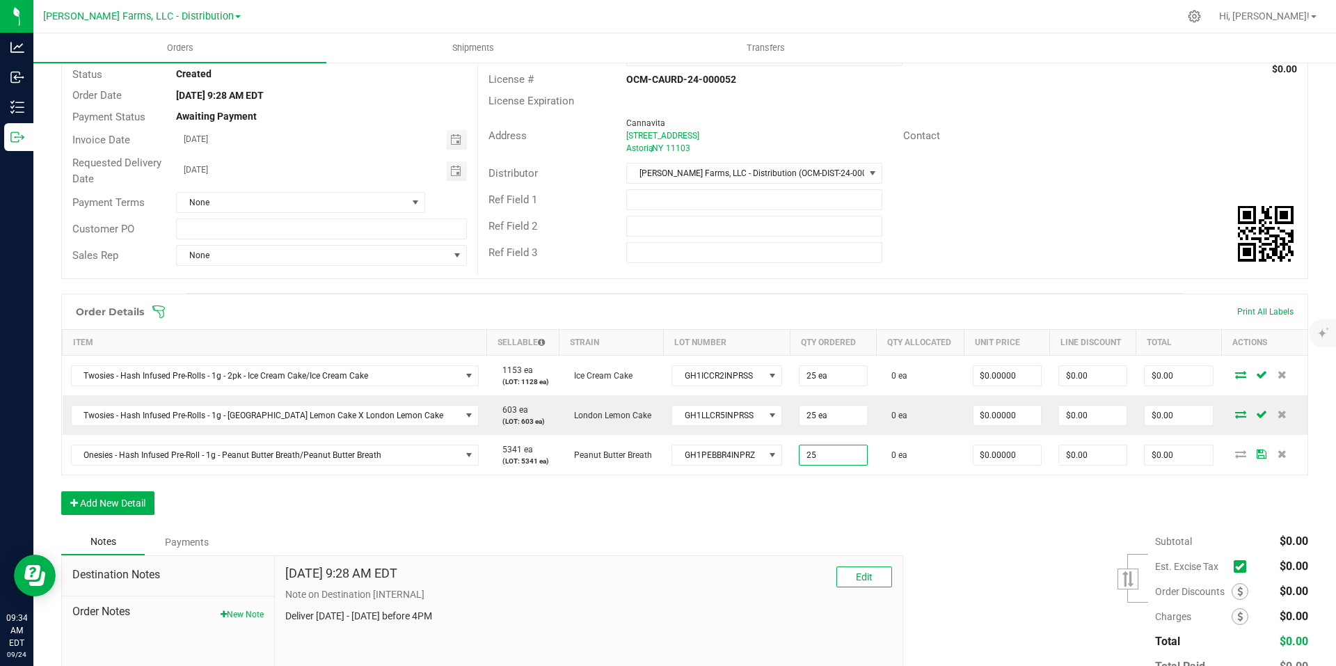
type input "25 ea"
click at [775, 511] on div "Order Details Print All Labels Item Sellable Strain Lot Number Qty Ordered Qty …" at bounding box center [684, 411] width 1247 height 235
click at [137, 507] on button "Add New Detail" at bounding box center [107, 503] width 93 height 24
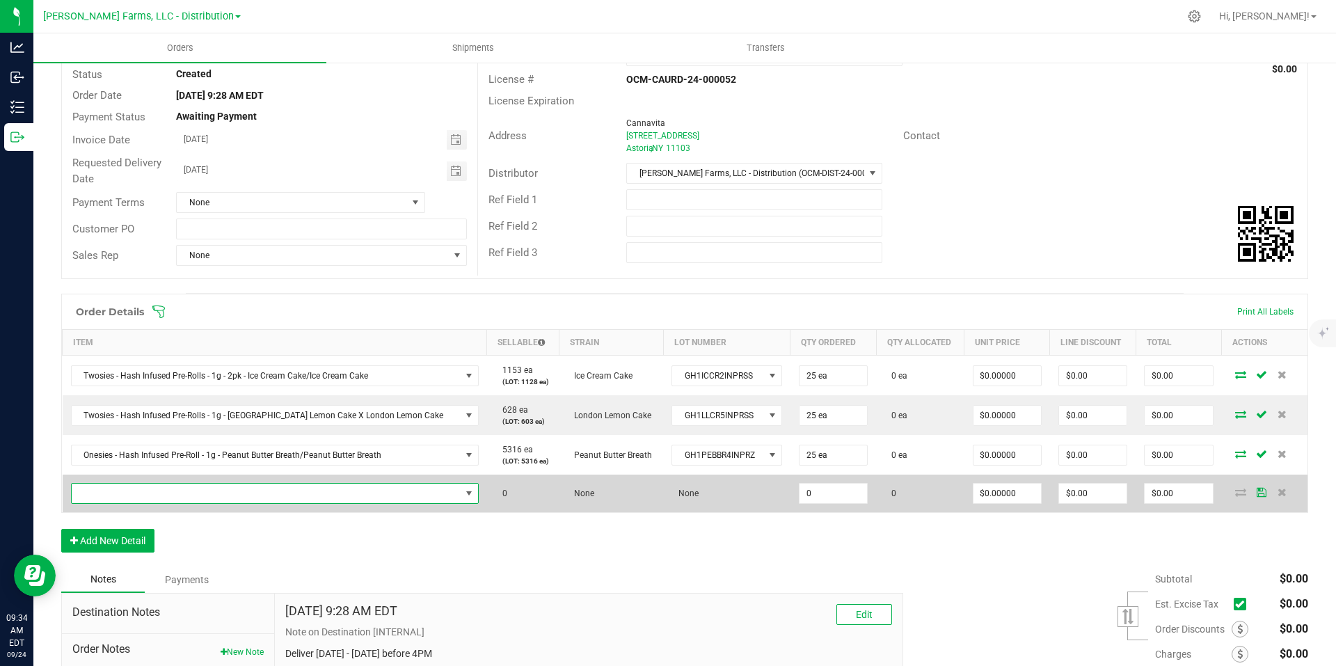
click at [294, 500] on span "NO DATA FOUND" at bounding box center [266, 493] width 389 height 19
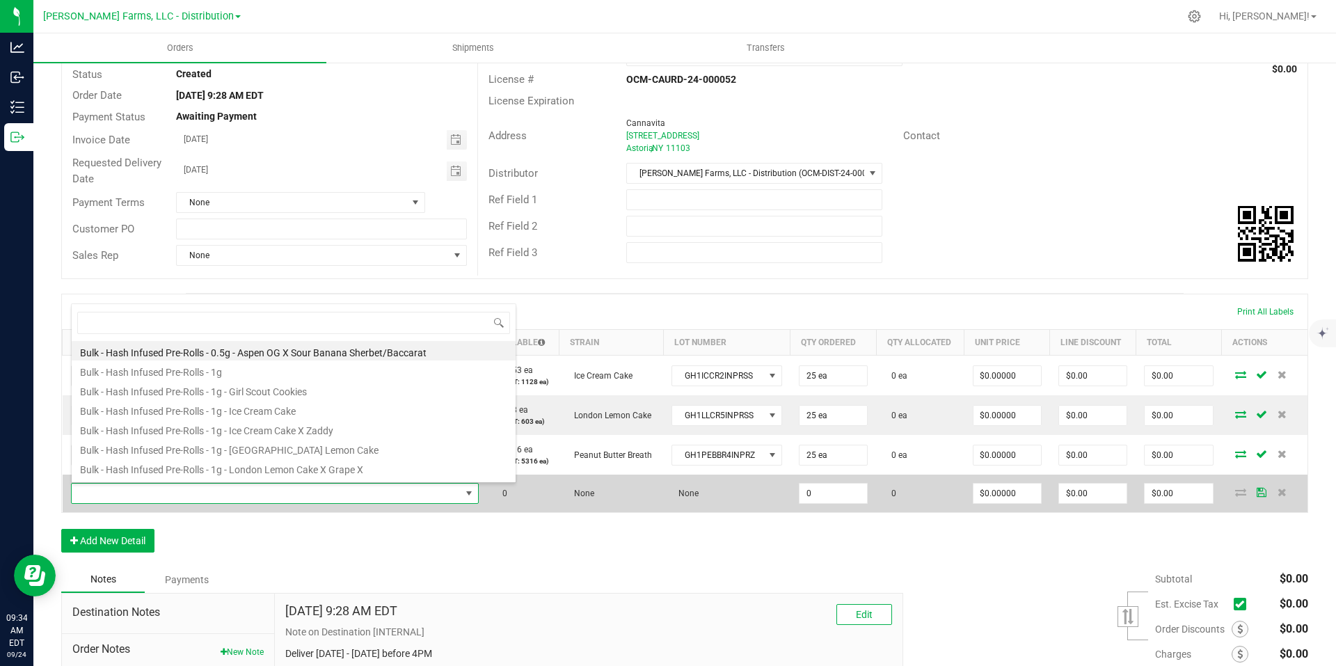
scroll to position [21, 364]
type input "space"
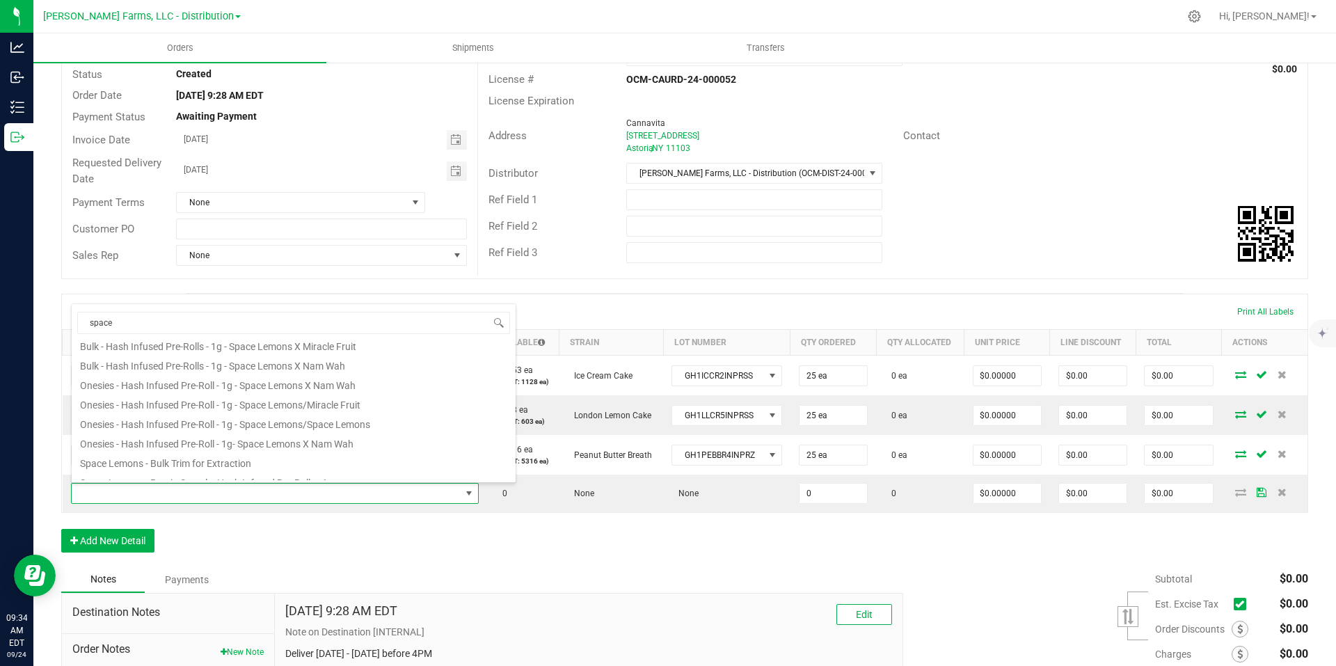
scroll to position [24, 0]
click at [384, 406] on li "Onesies - Hash Infused Pre-Roll - 1g - Space Lemons/Miracle Fruit" at bounding box center [294, 404] width 444 height 19
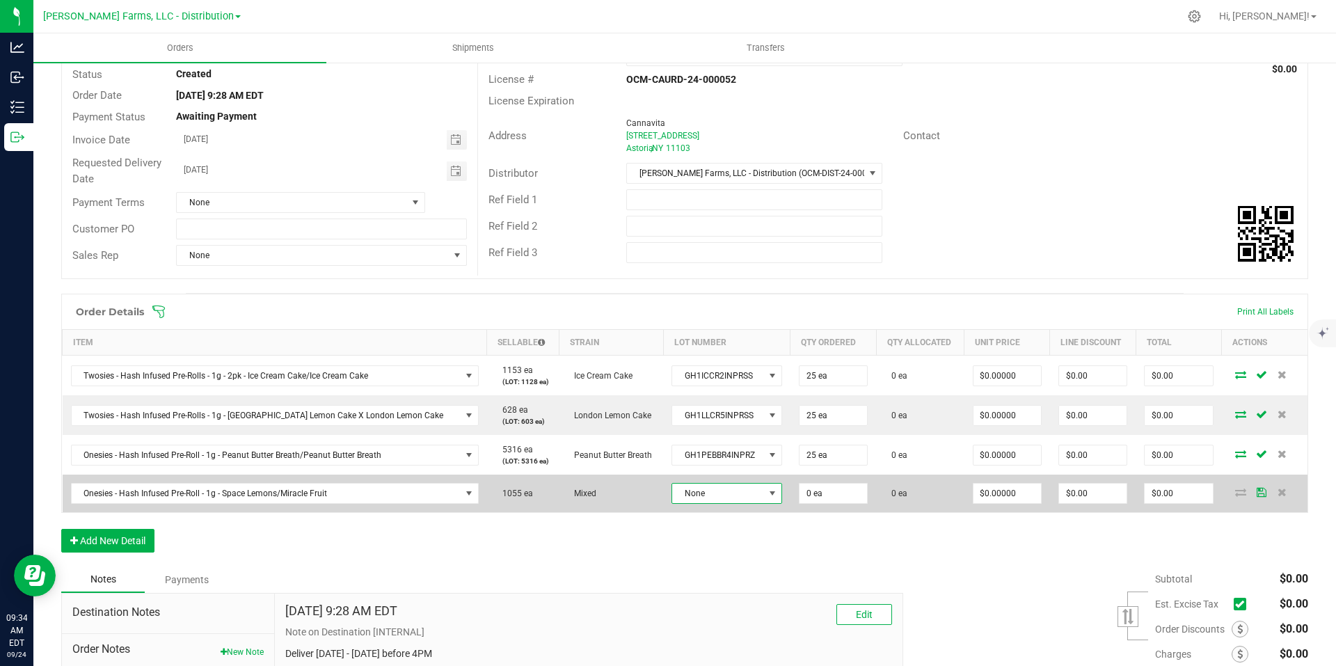
click at [767, 498] on span at bounding box center [772, 493] width 11 height 11
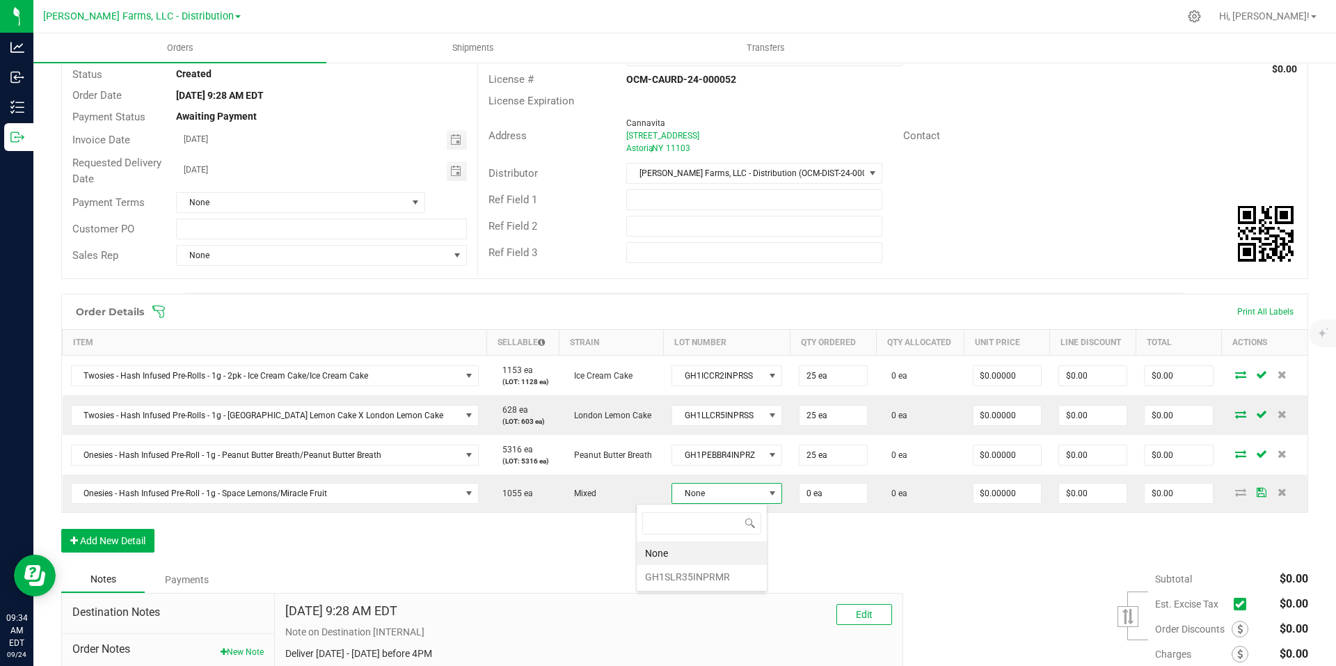
scroll to position [21, 115]
click at [690, 577] on li "GH1SLR35INPRMR" at bounding box center [702, 577] width 130 height 24
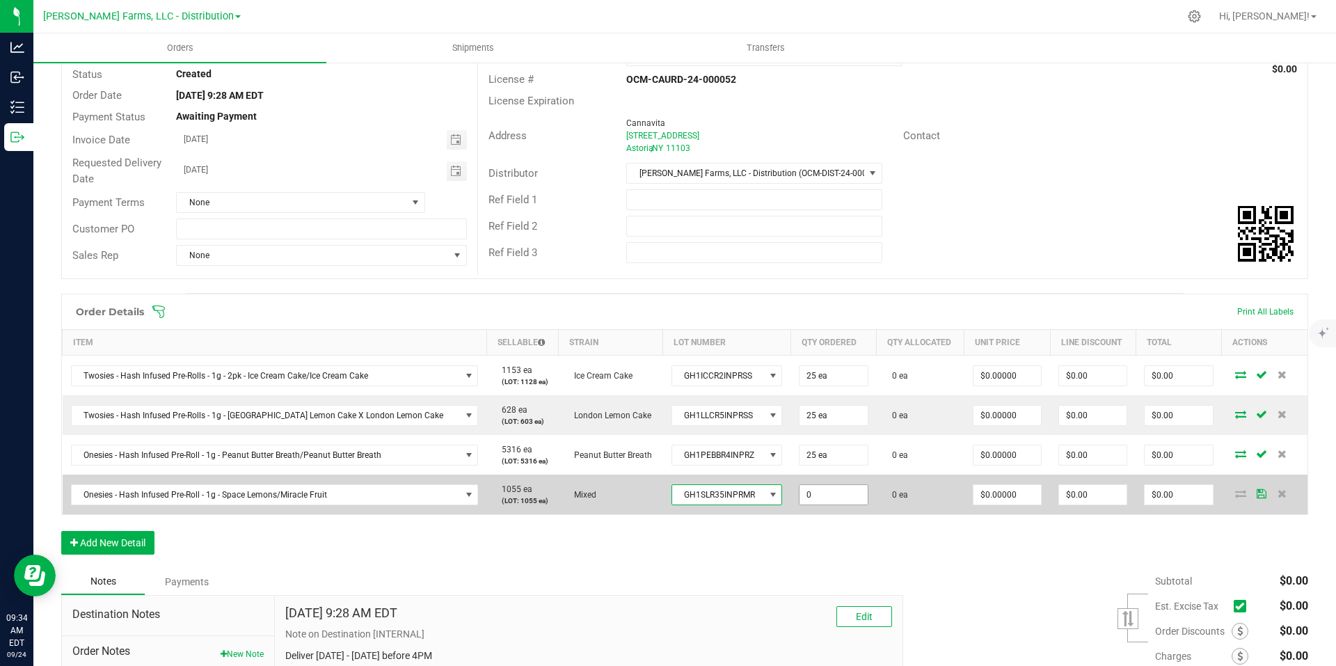
click at [800, 498] on input "0" at bounding box center [833, 494] width 67 height 19
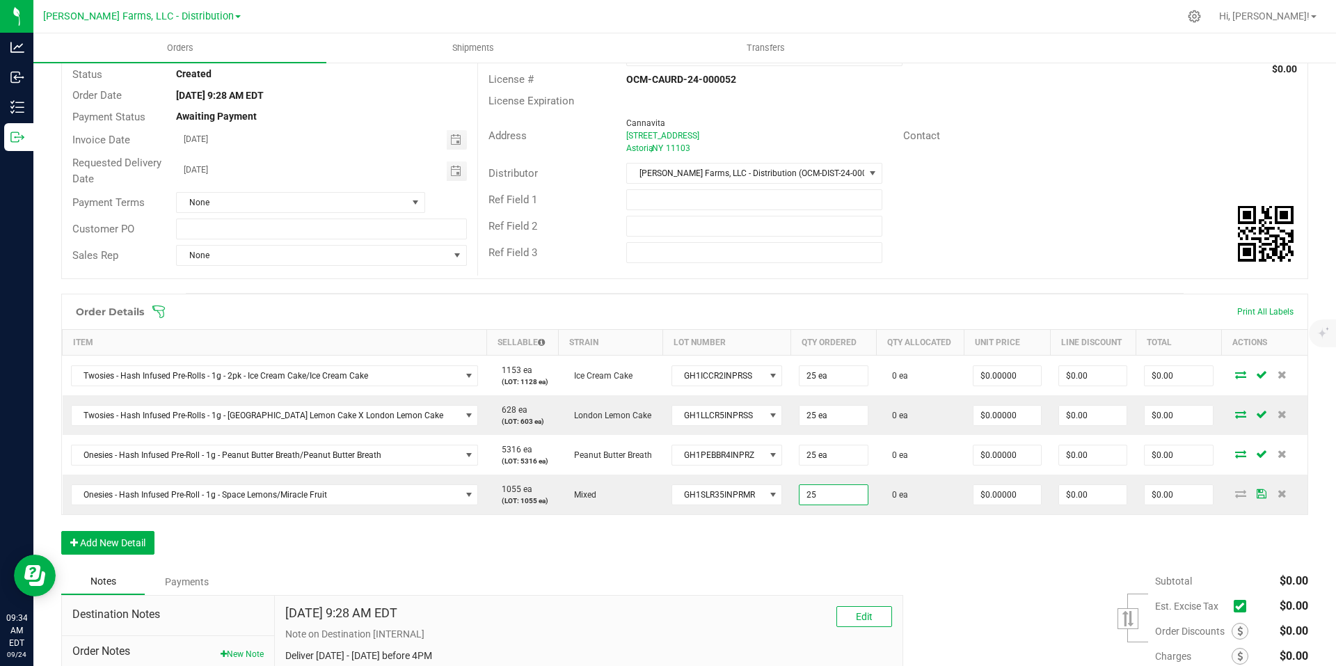
type input "25 ea"
click at [683, 585] on div "Notes Payments" at bounding box center [477, 582] width 832 height 26
click at [129, 544] on button "Add New Detail" at bounding box center [107, 543] width 93 height 24
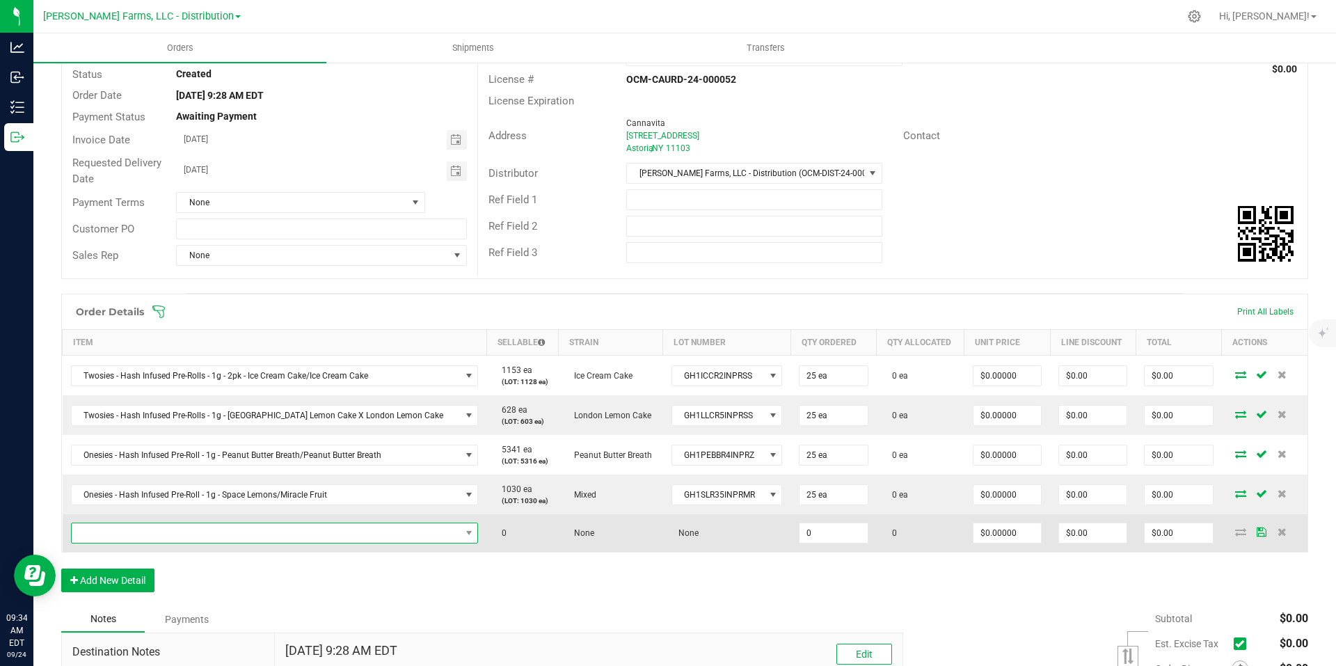
click at [331, 534] on span "NO DATA FOUND" at bounding box center [266, 532] width 389 height 19
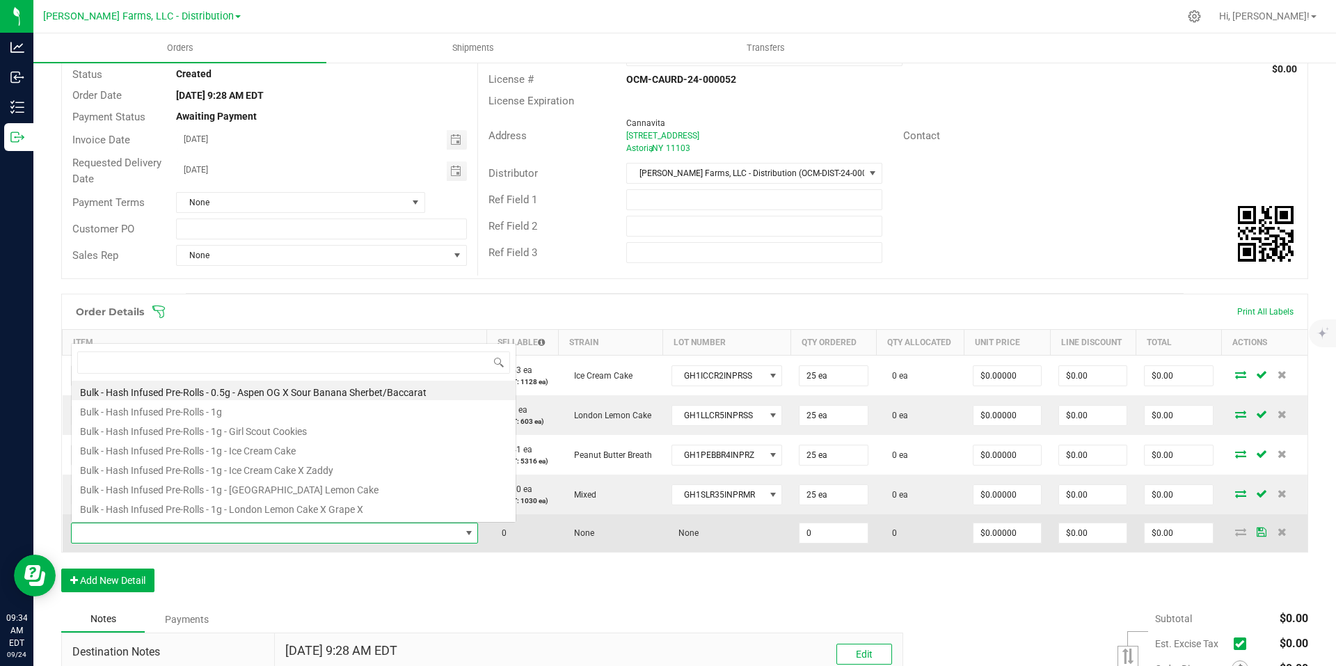
scroll to position [21, 363]
type input "ones"
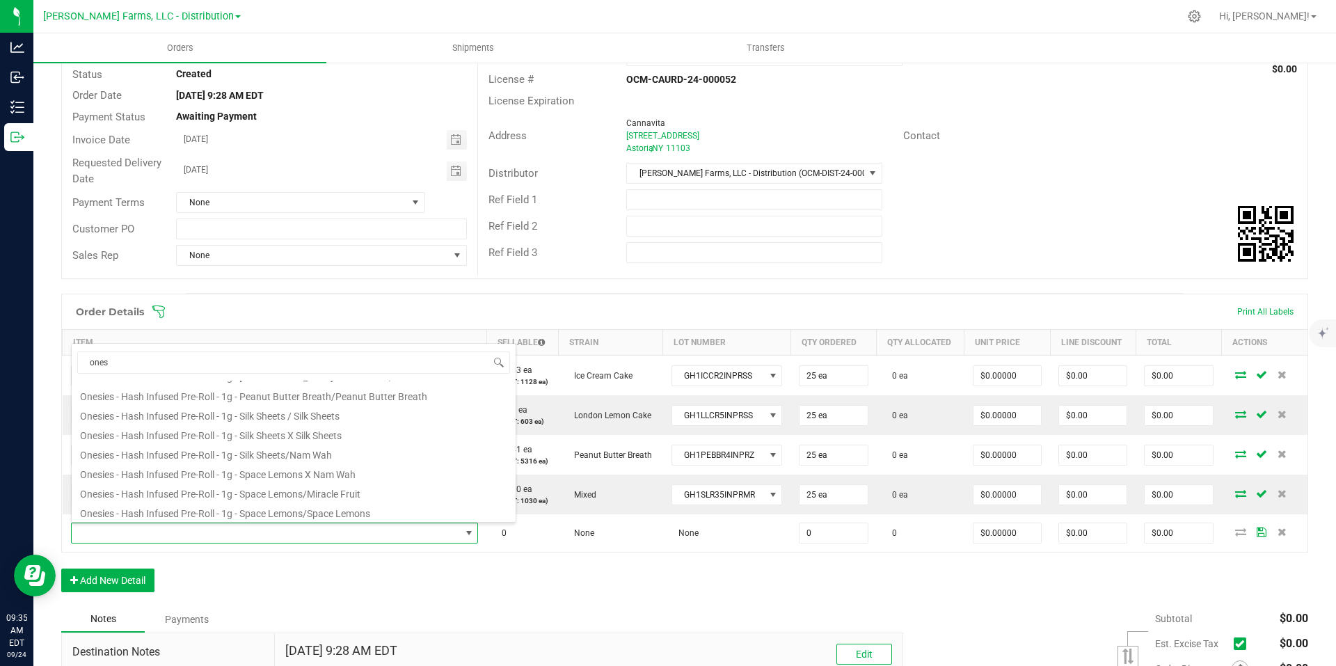
scroll to position [189, 0]
click at [379, 461] on li "Onesies - Hash Infused Pre-Roll - 1g - Silk Sheets/Nam Wah" at bounding box center [294, 454] width 444 height 19
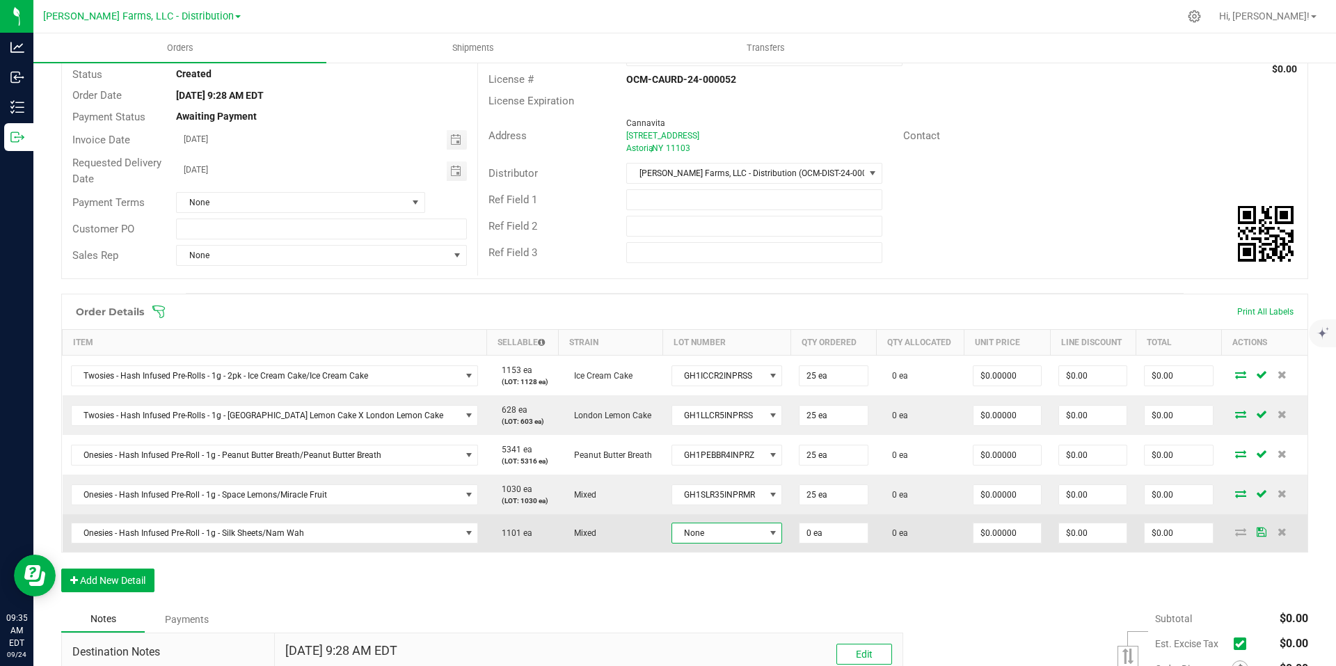
click at [764, 534] on span at bounding box center [772, 532] width 17 height 19
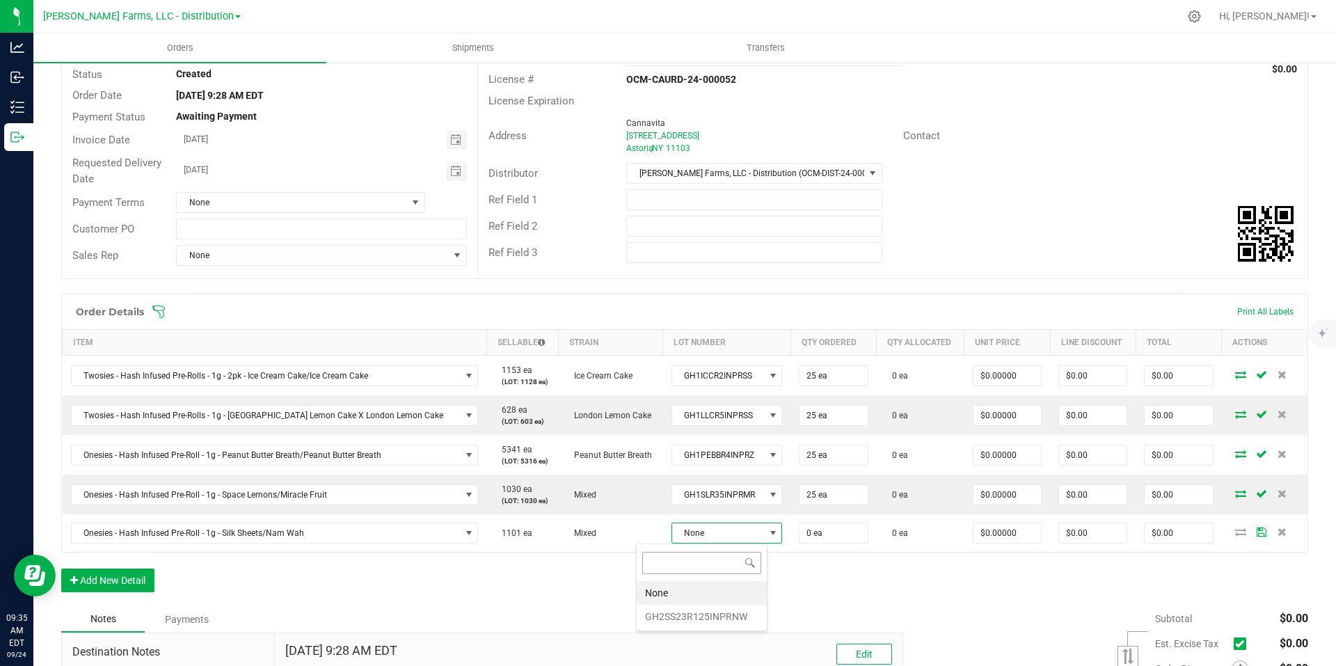
scroll to position [21, 116]
click at [678, 619] on li "GH2SS23R125INPRNW" at bounding box center [702, 617] width 130 height 24
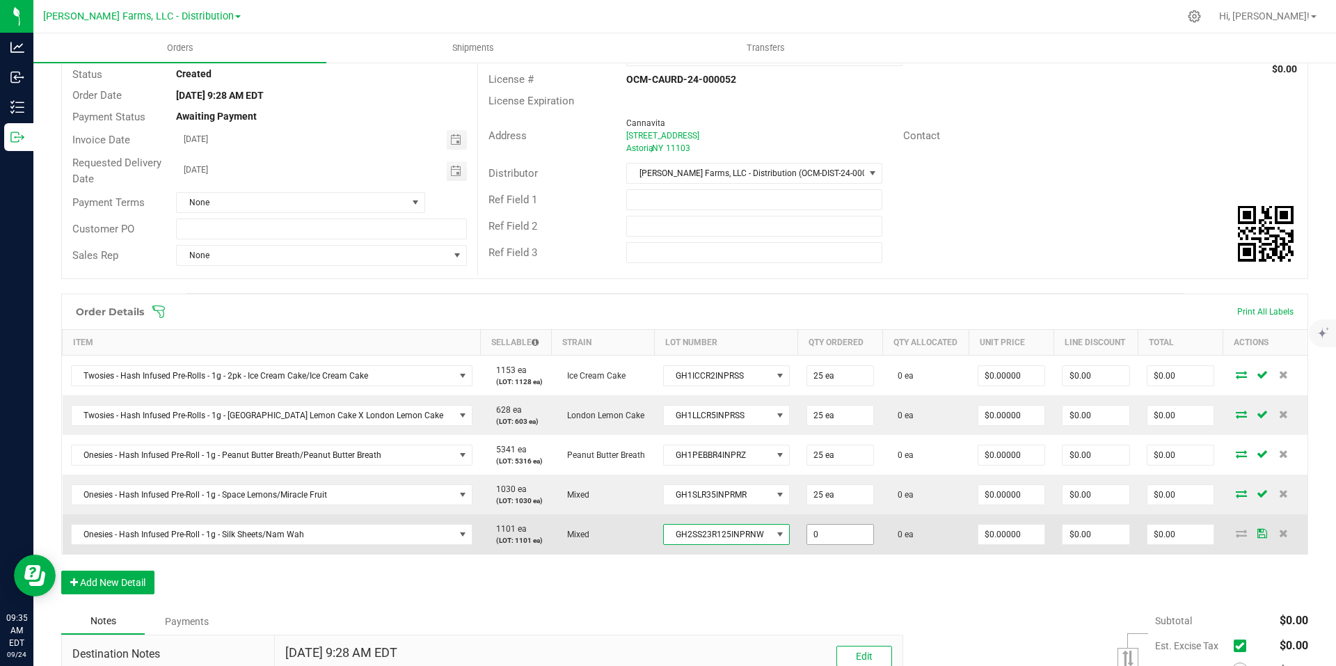
click at [820, 537] on input "0" at bounding box center [840, 534] width 67 height 19
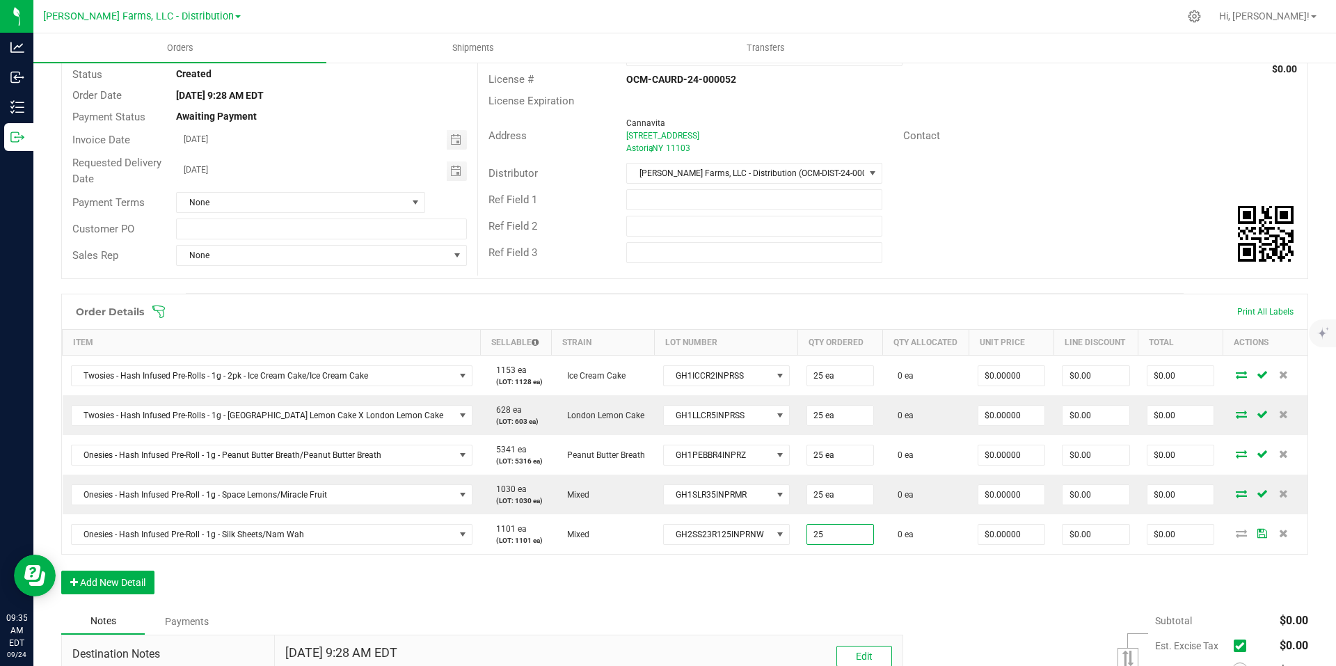
type input "25 ea"
click at [769, 578] on div "Order Details Print All Labels Item Sellable Strain Lot Number Qty Ordered Qty …" at bounding box center [684, 451] width 1247 height 315
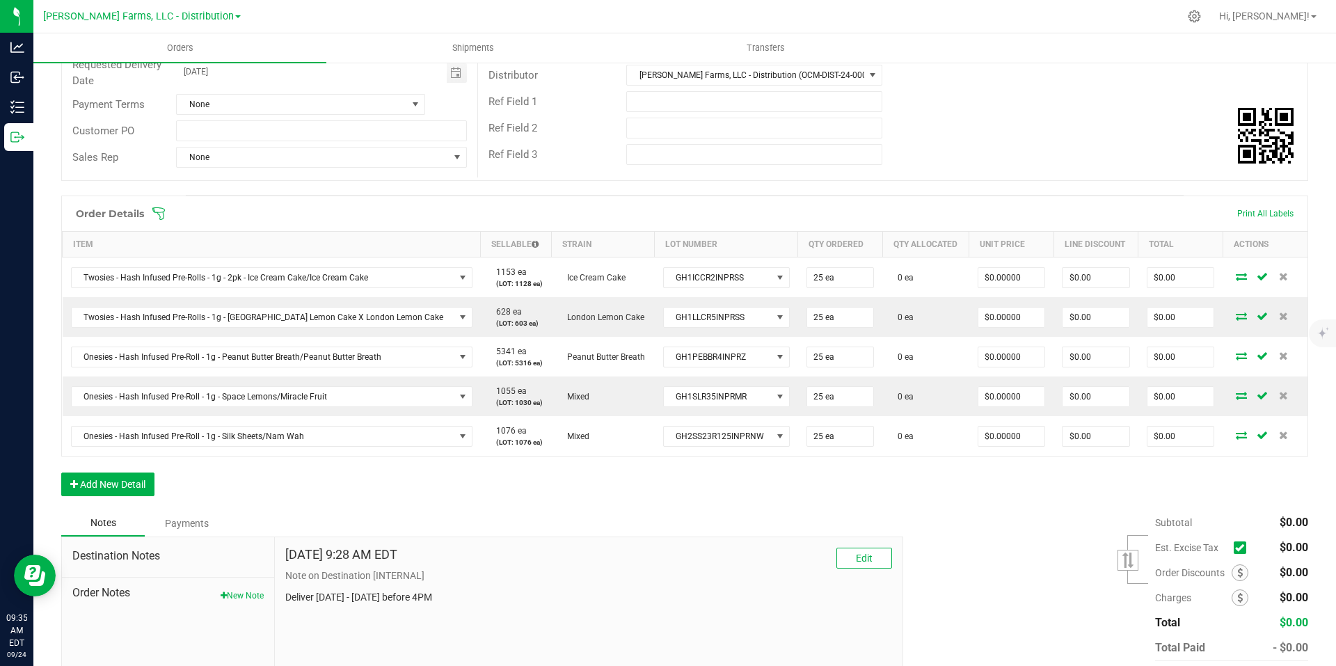
scroll to position [246, 0]
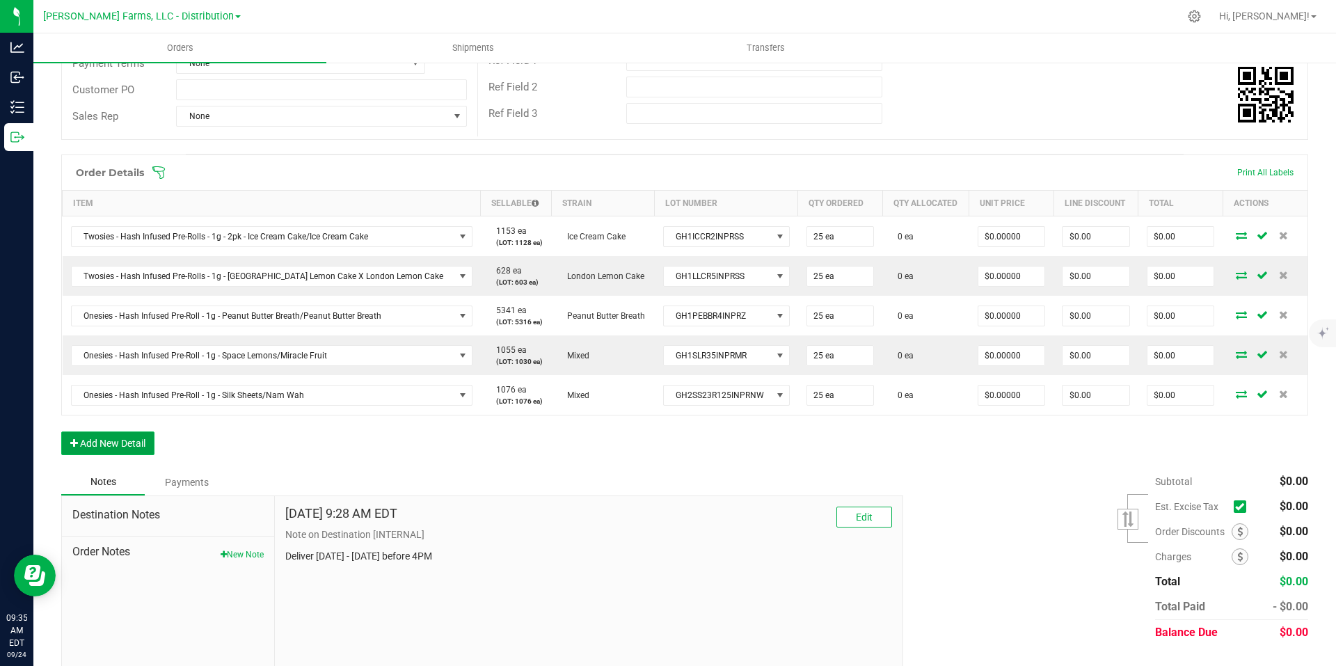
click at [126, 440] on button "Add New Detail" at bounding box center [107, 443] width 93 height 24
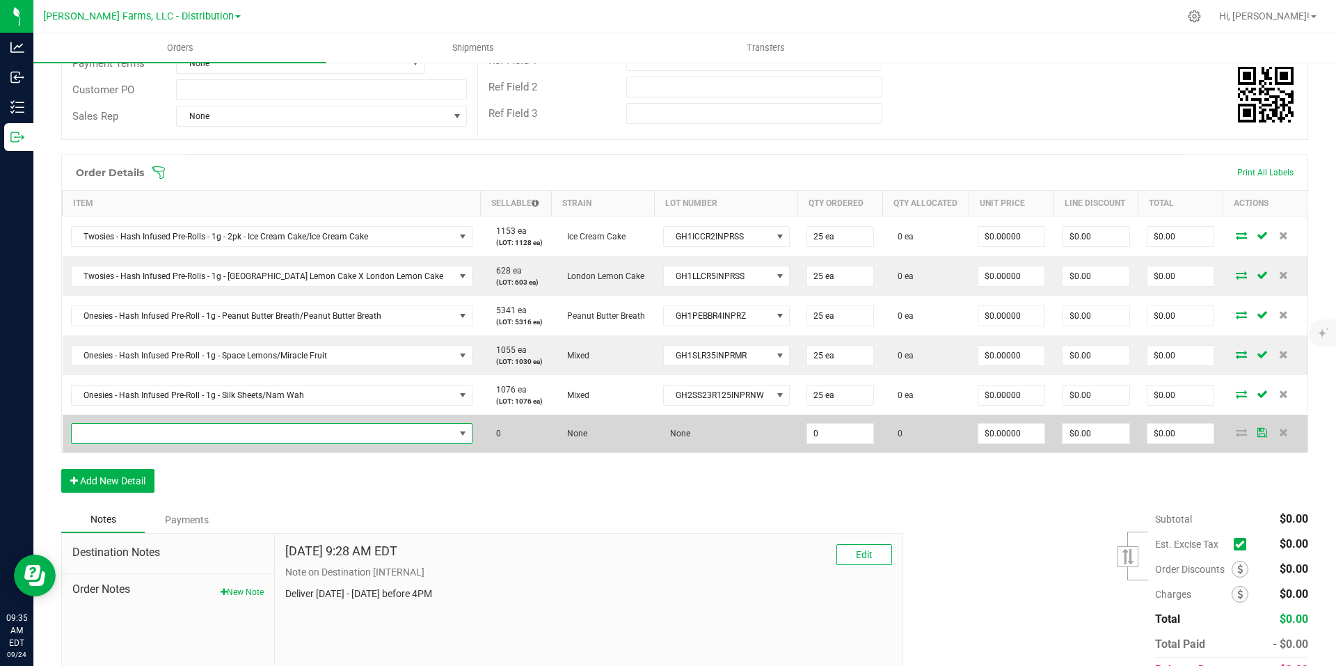
click at [395, 431] on span "NO DATA FOUND" at bounding box center [263, 433] width 383 height 19
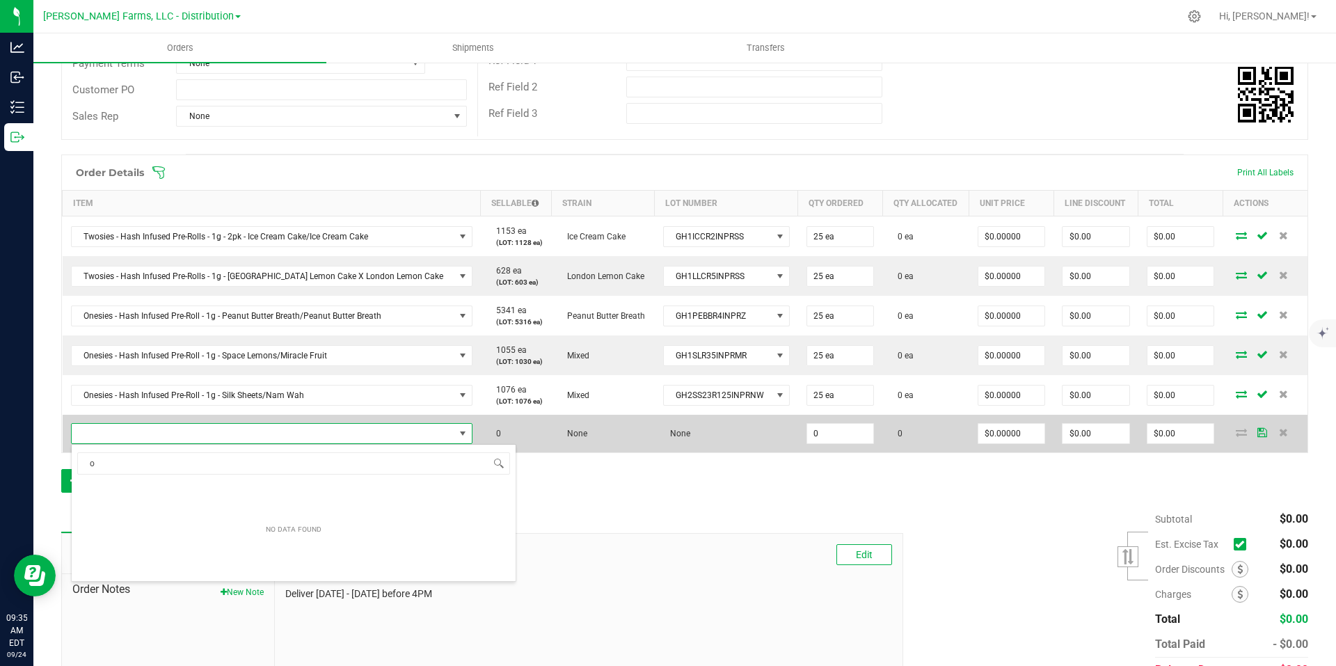
scroll to position [21, 358]
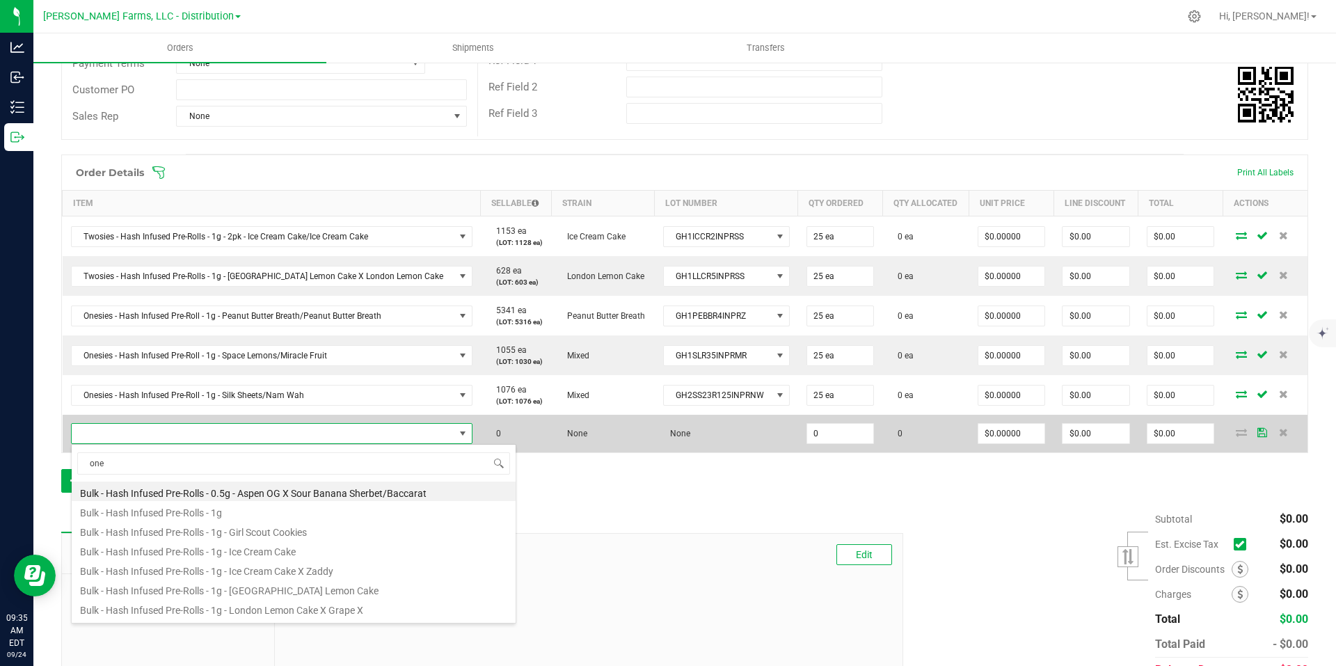
type input "ones"
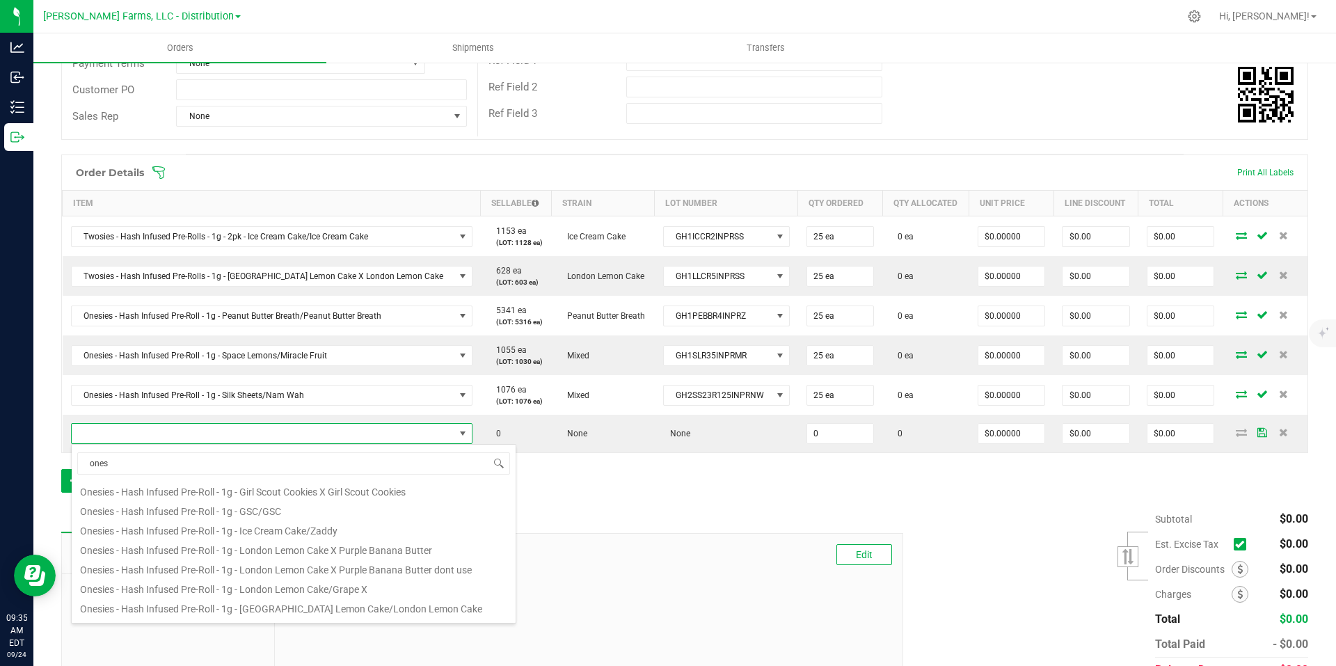
scroll to position [65, 0]
click at [348, 581] on li "Onesies - Hash Infused Pre-Roll - 1g - London Lemon Cake/Grape X" at bounding box center [294, 582] width 444 height 19
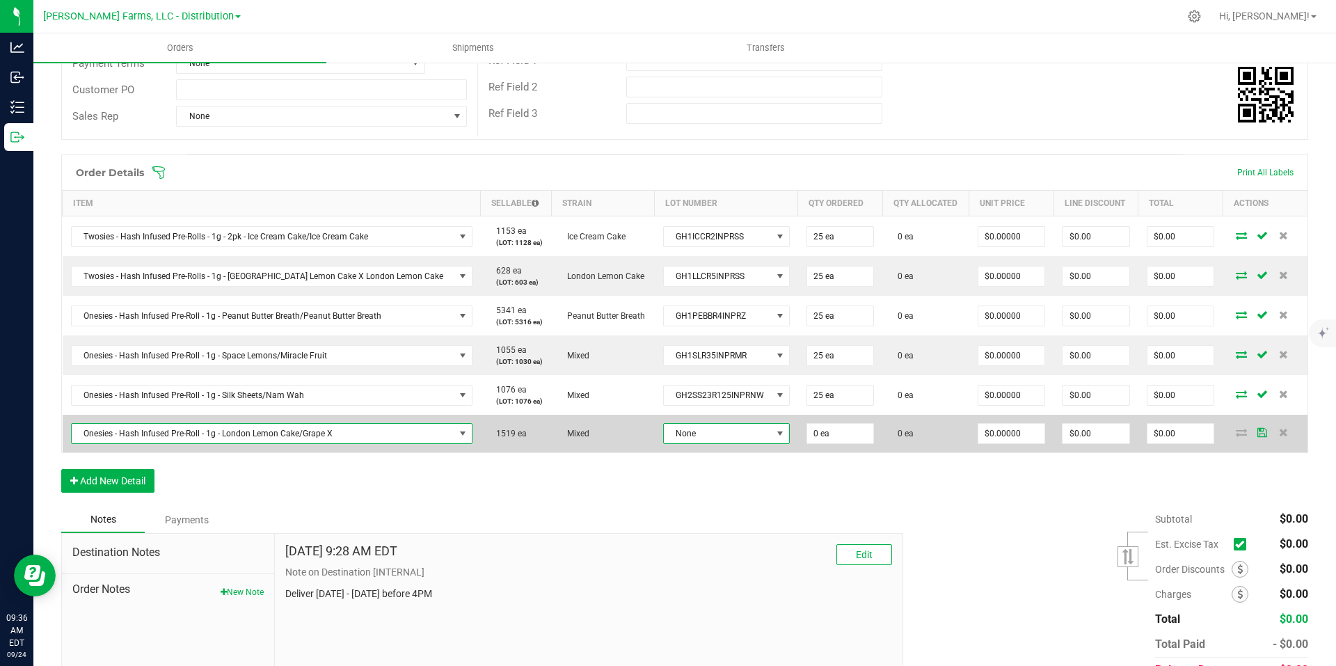
click at [774, 436] on span at bounding box center [779, 433] width 11 height 11
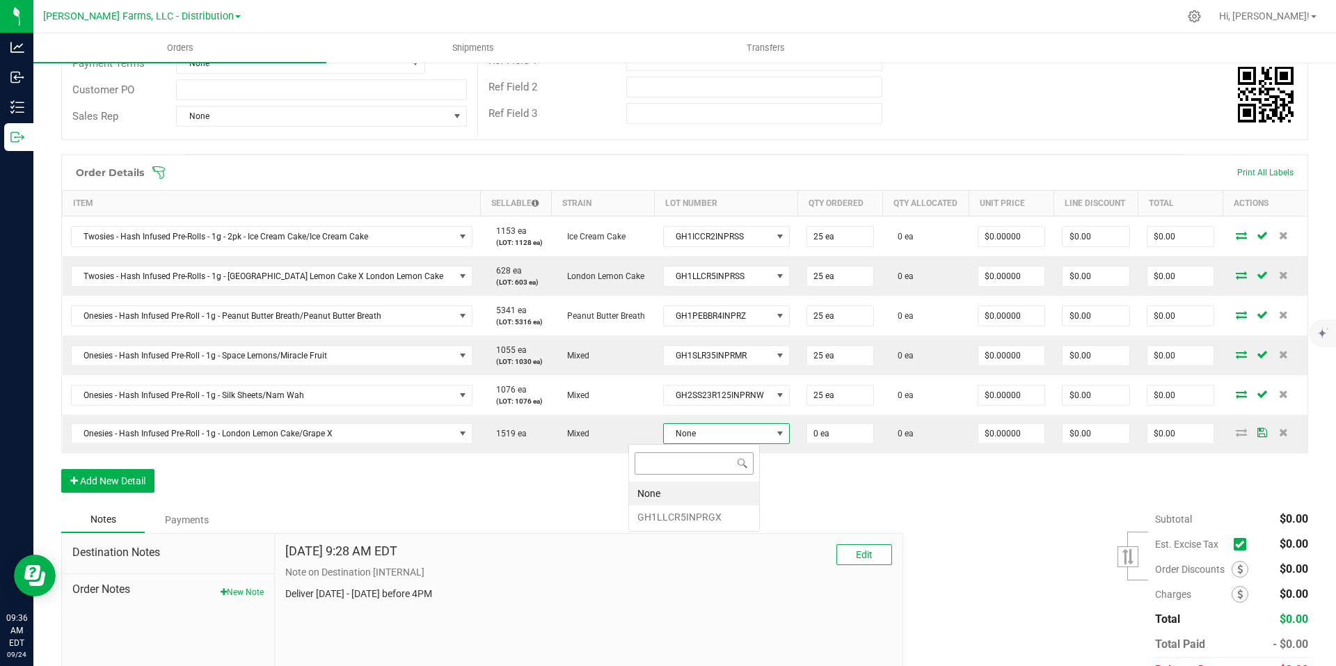
scroll to position [21, 131]
click at [701, 515] on li "GH1LLCR5INPRGX" at bounding box center [694, 517] width 130 height 24
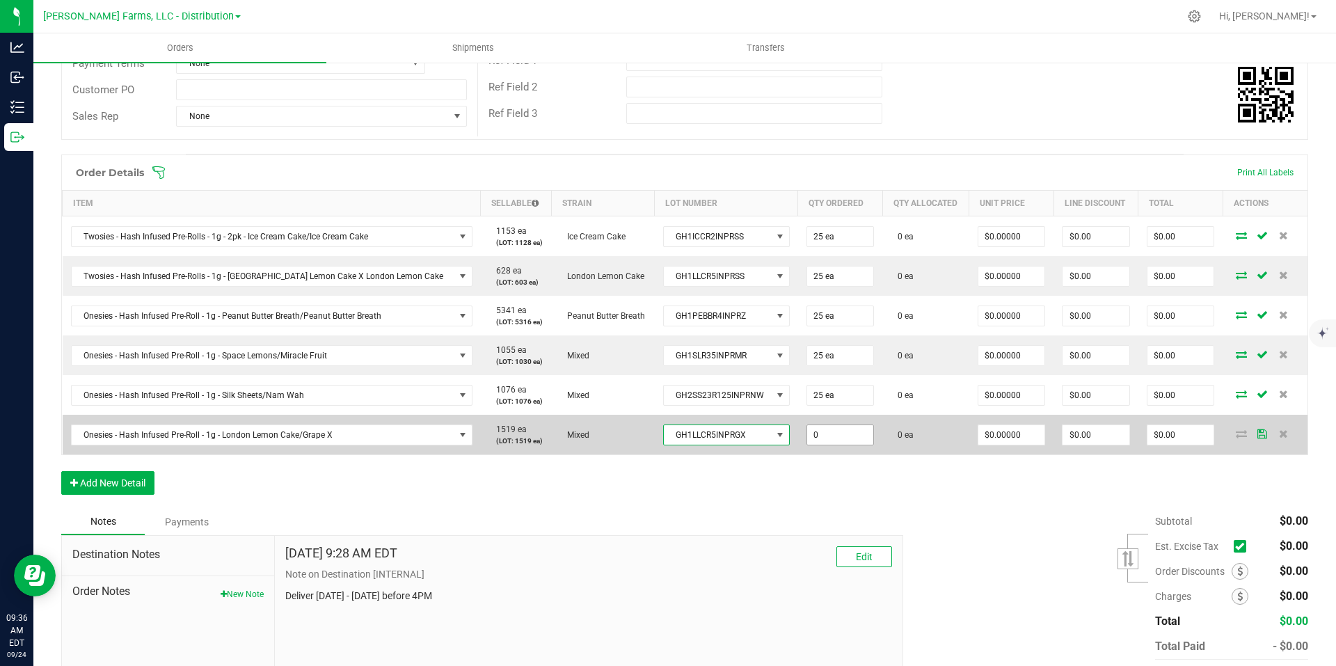
click at [811, 438] on input "0" at bounding box center [840, 434] width 67 height 19
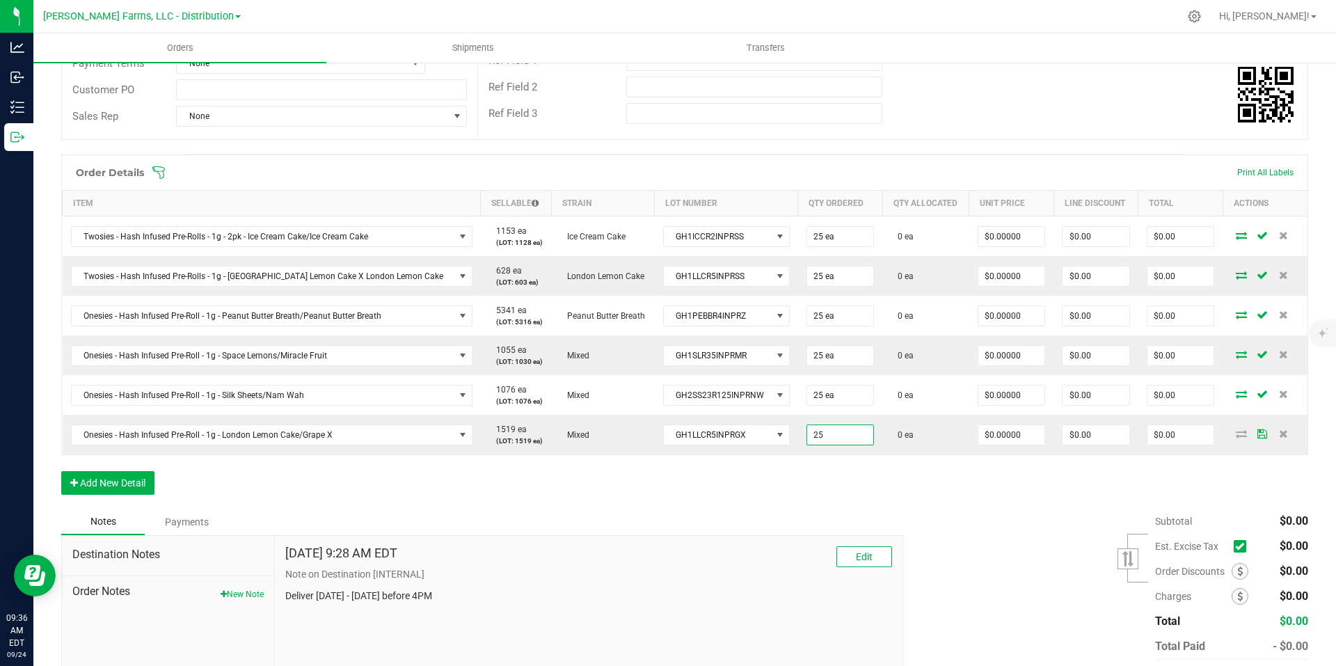
type input "25 ea"
click at [789, 484] on div "Order Details Print All Labels Item Sellable Strain Lot Number Qty Ordered Qty …" at bounding box center [684, 331] width 1247 height 354
click at [148, 476] on button "Add New Detail" at bounding box center [107, 483] width 93 height 24
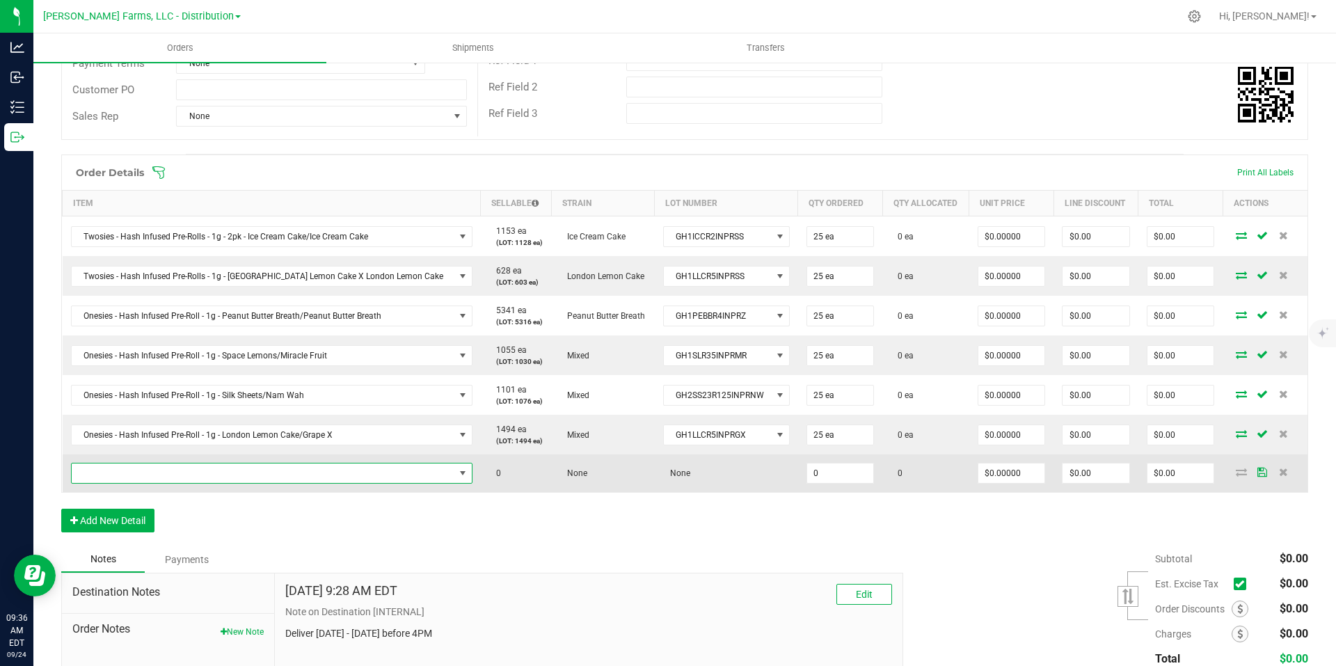
click at [325, 474] on span "NO DATA FOUND" at bounding box center [263, 472] width 383 height 19
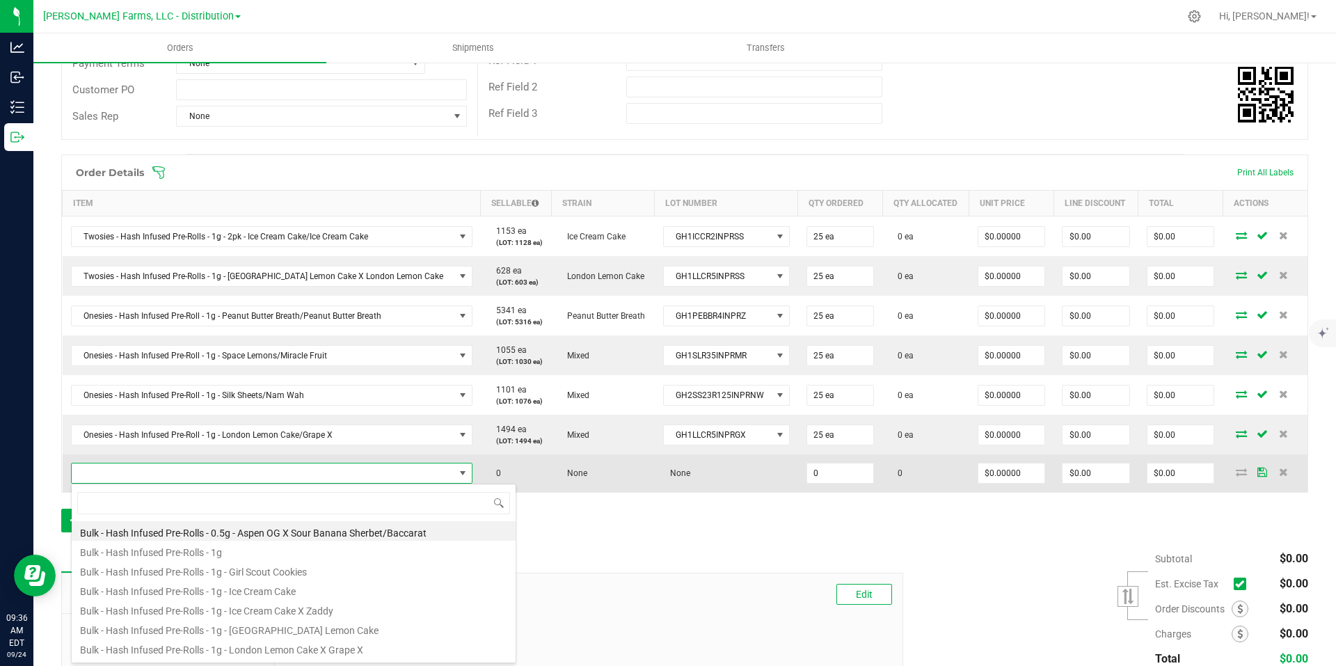
scroll to position [21, 358]
type input "ones"
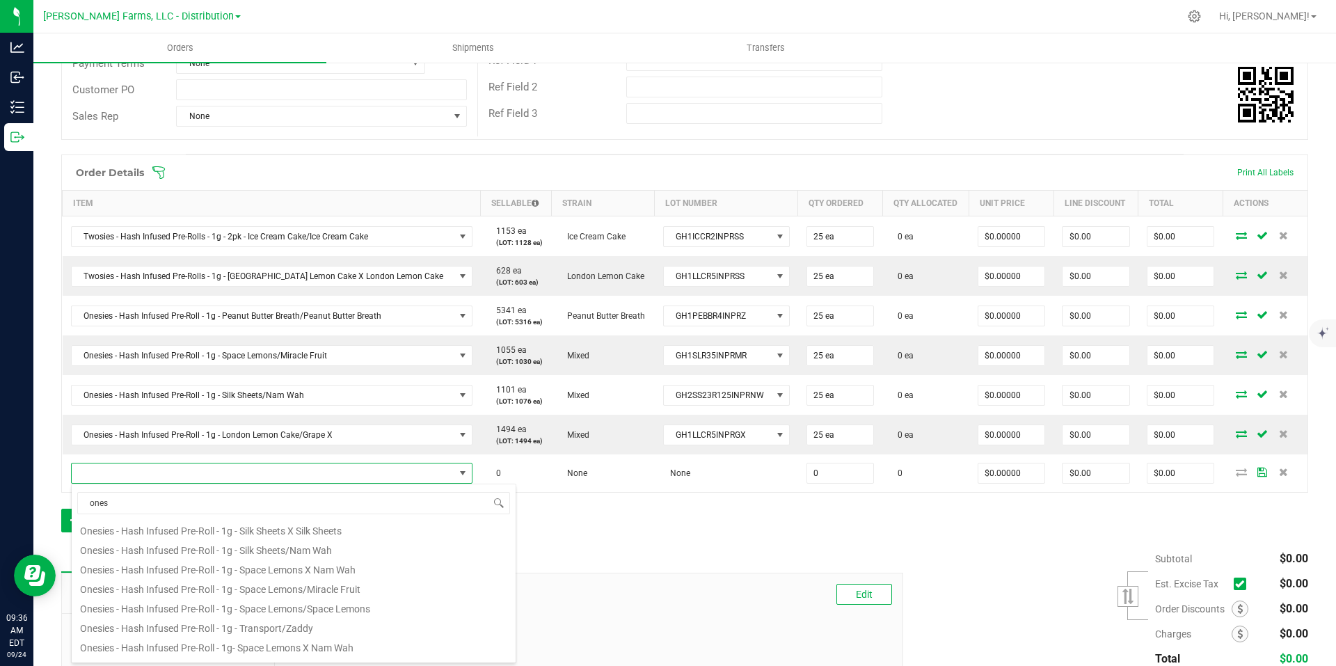
scroll to position [251, 0]
click at [352, 610] on li "Onesies - Hash Infused Pre-Roll - 1g - Transport/Zaddy" at bounding box center [294, 611] width 444 height 19
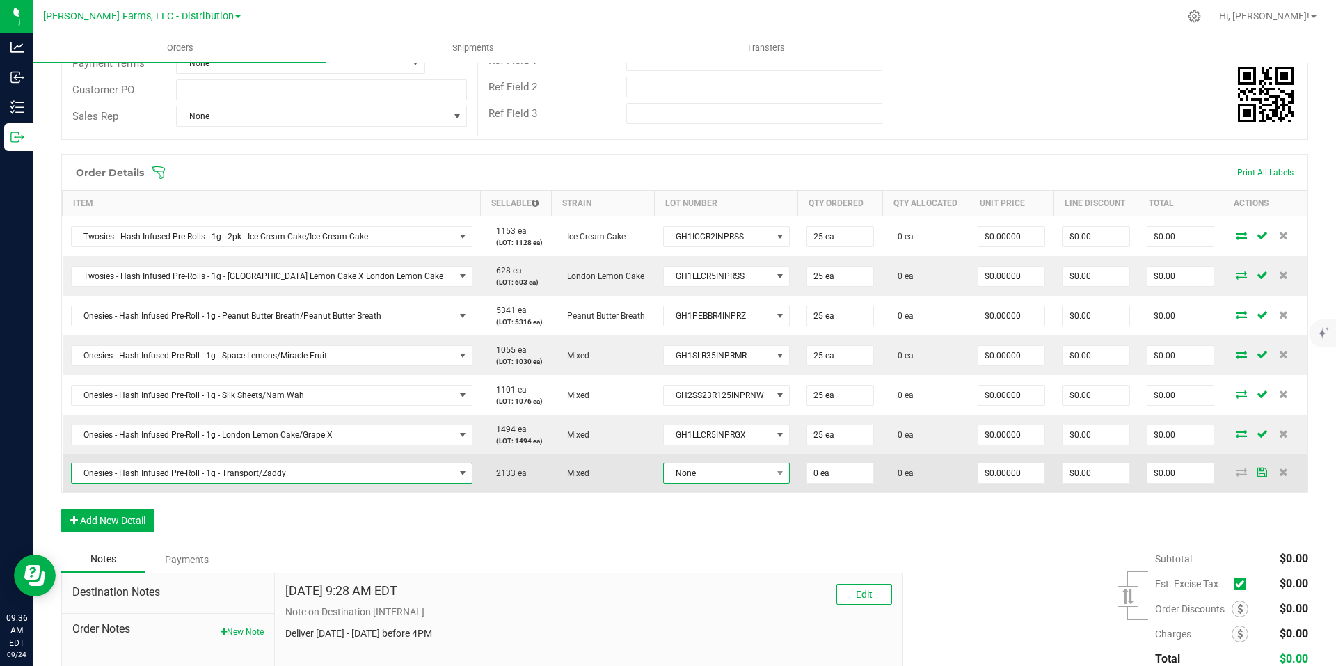
click at [772, 477] on span at bounding box center [780, 472] width 17 height 19
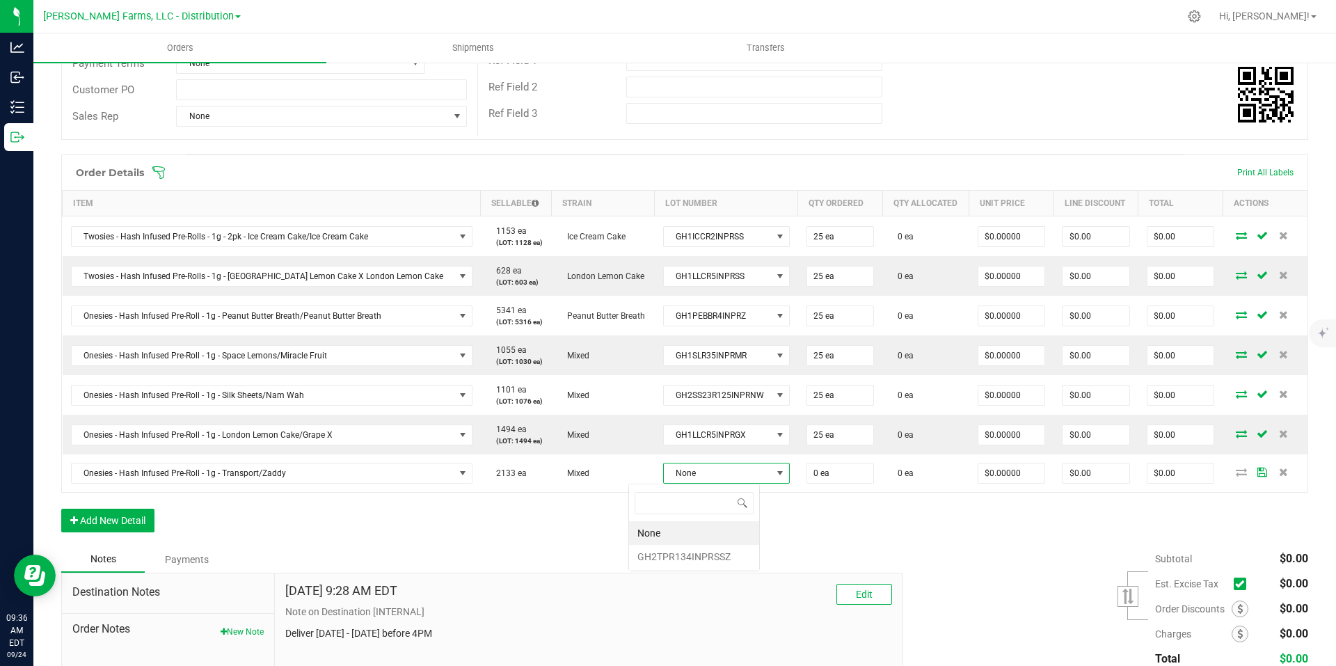
scroll to position [21, 131]
click at [684, 557] on li "GH2TPR134INPRSSZ" at bounding box center [694, 557] width 130 height 24
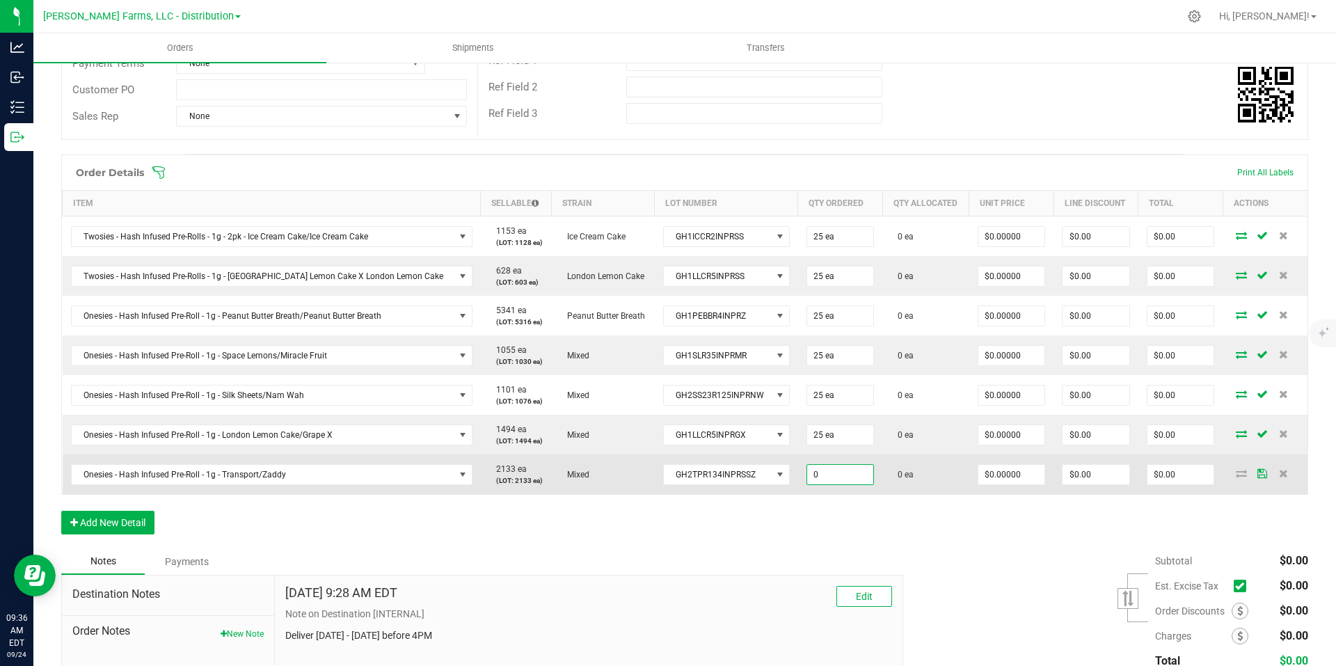
click at [807, 473] on input "0" at bounding box center [840, 474] width 67 height 19
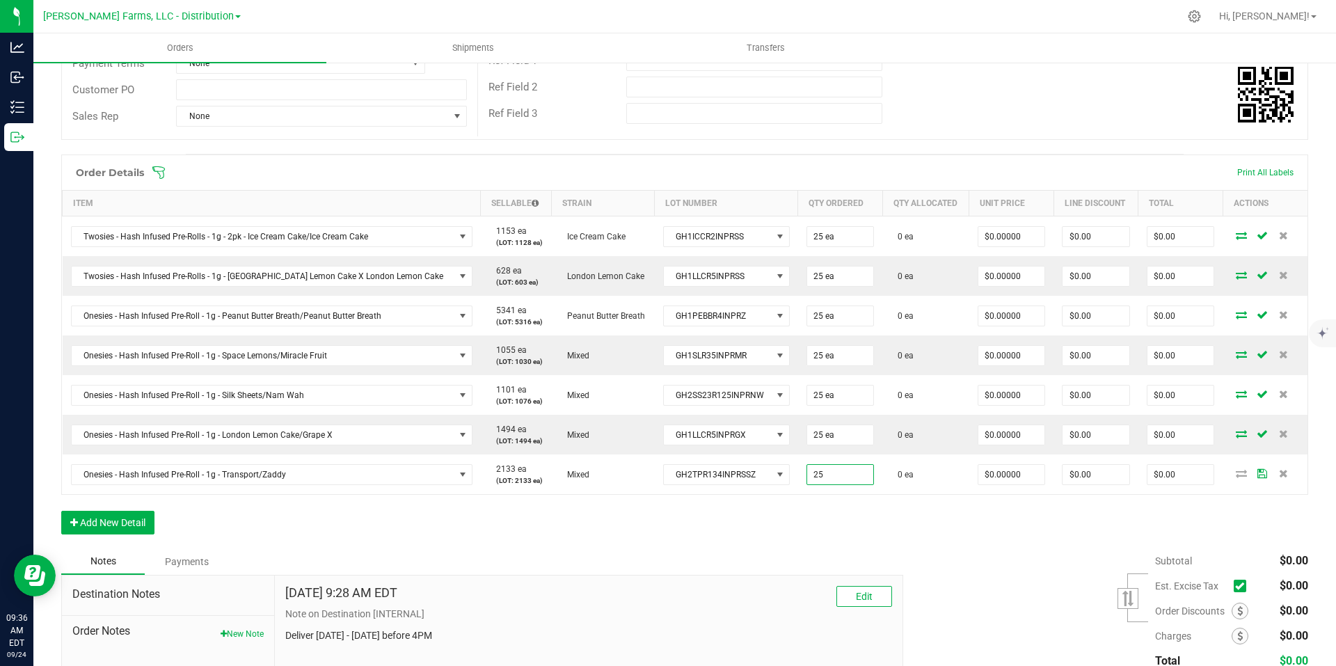
type input "25 ea"
click at [666, 528] on div "Order Details Print All Labels Item Sellable Strain Lot Number Qty Ordered Qty …" at bounding box center [684, 351] width 1247 height 394
click at [126, 524] on button "Add New Detail" at bounding box center [107, 523] width 93 height 24
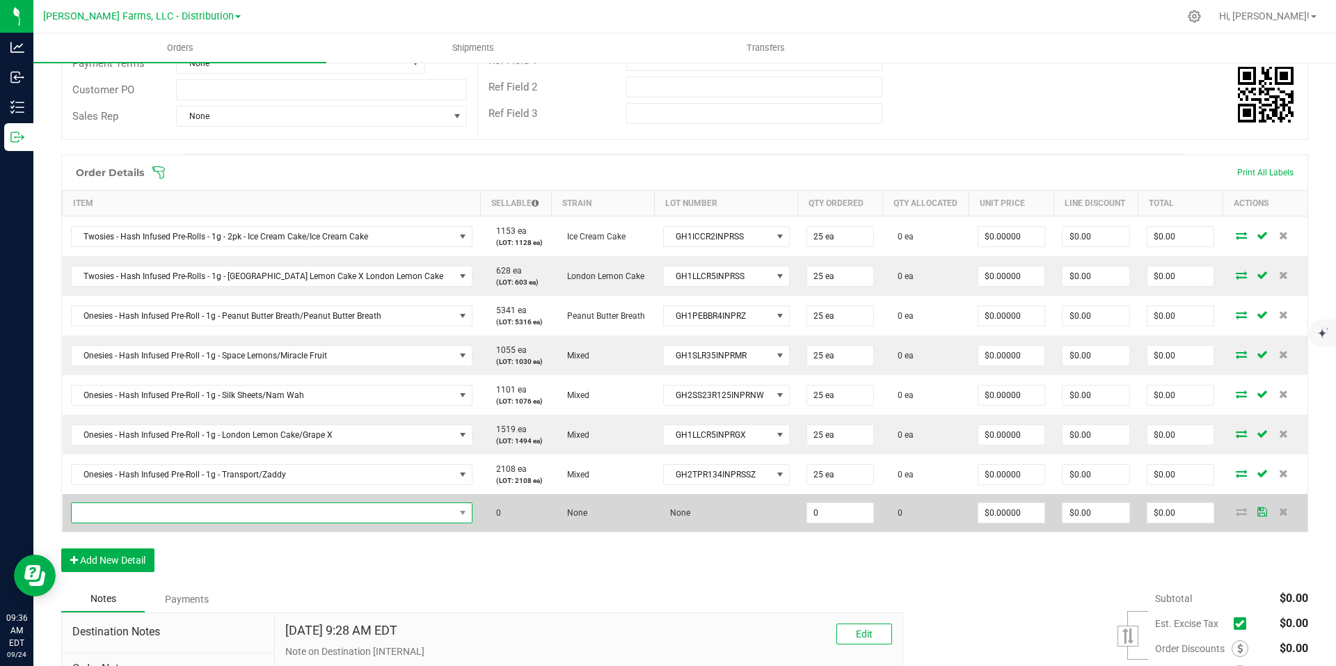
click at [383, 509] on span "NO DATA FOUND" at bounding box center [263, 512] width 383 height 19
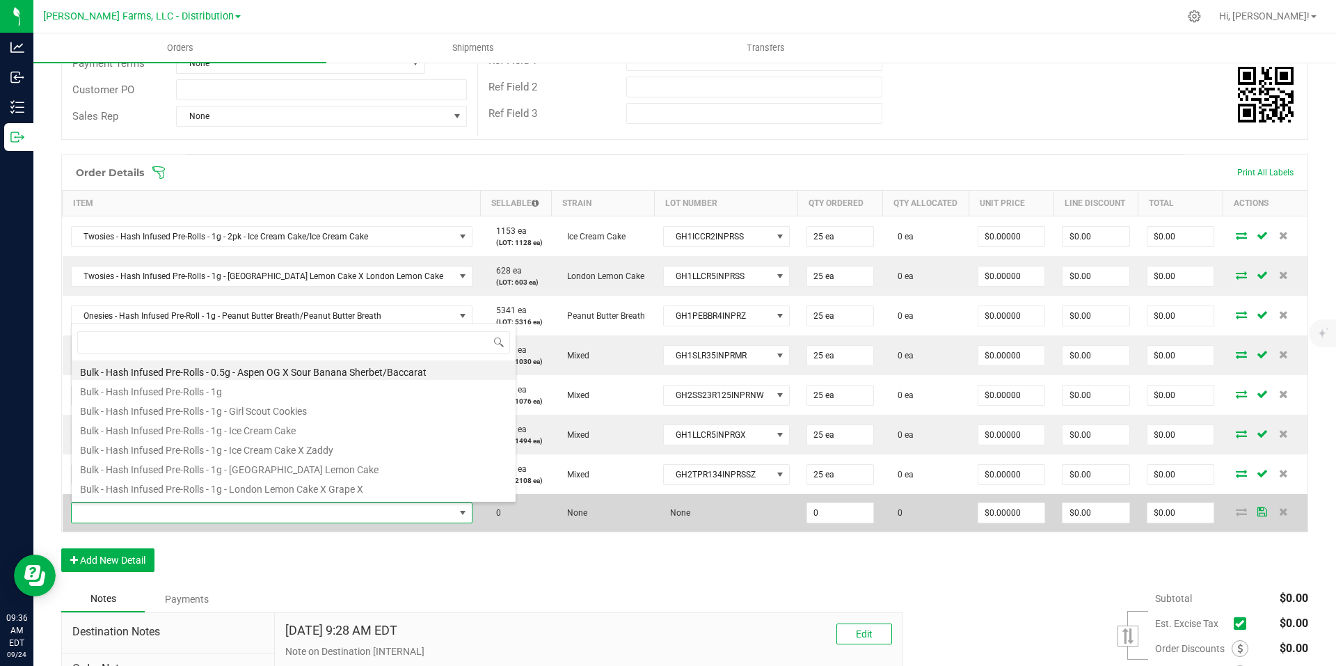
scroll to position [21, 358]
type input "ones"
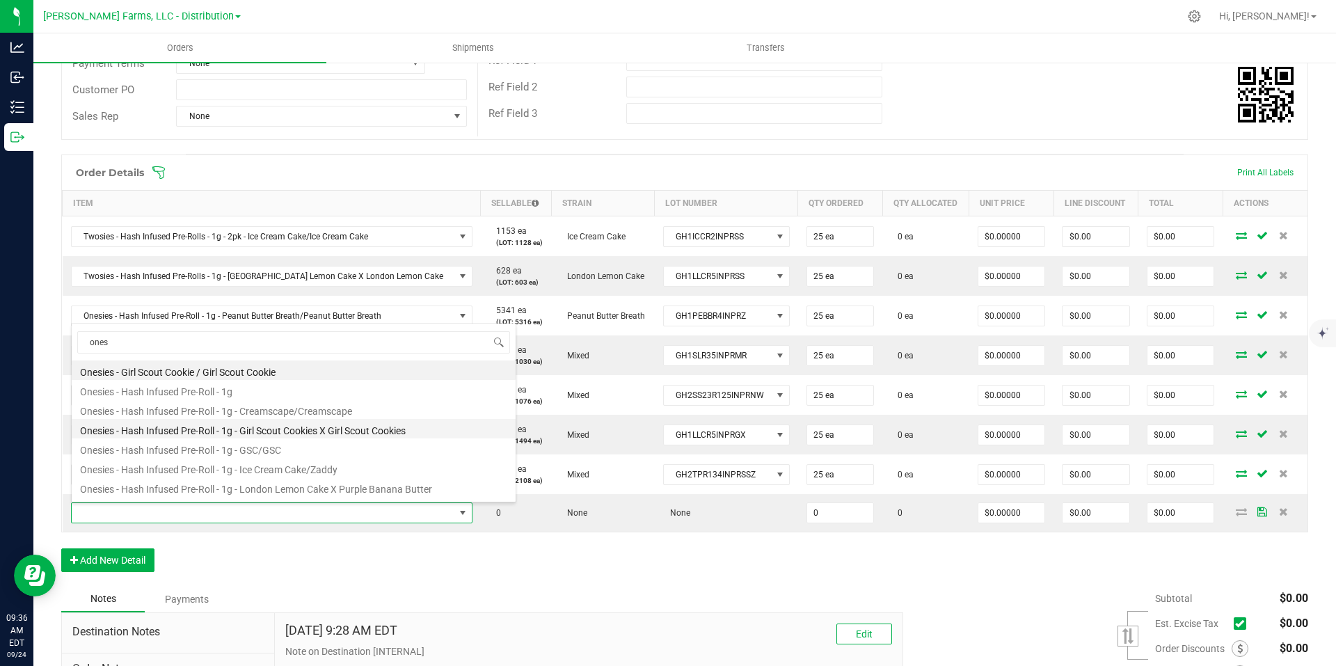
click at [413, 431] on li "Onesies - Hash Infused Pre-Roll - 1g - Girl Scout Cookies X Girl Scout Cookies" at bounding box center [294, 428] width 444 height 19
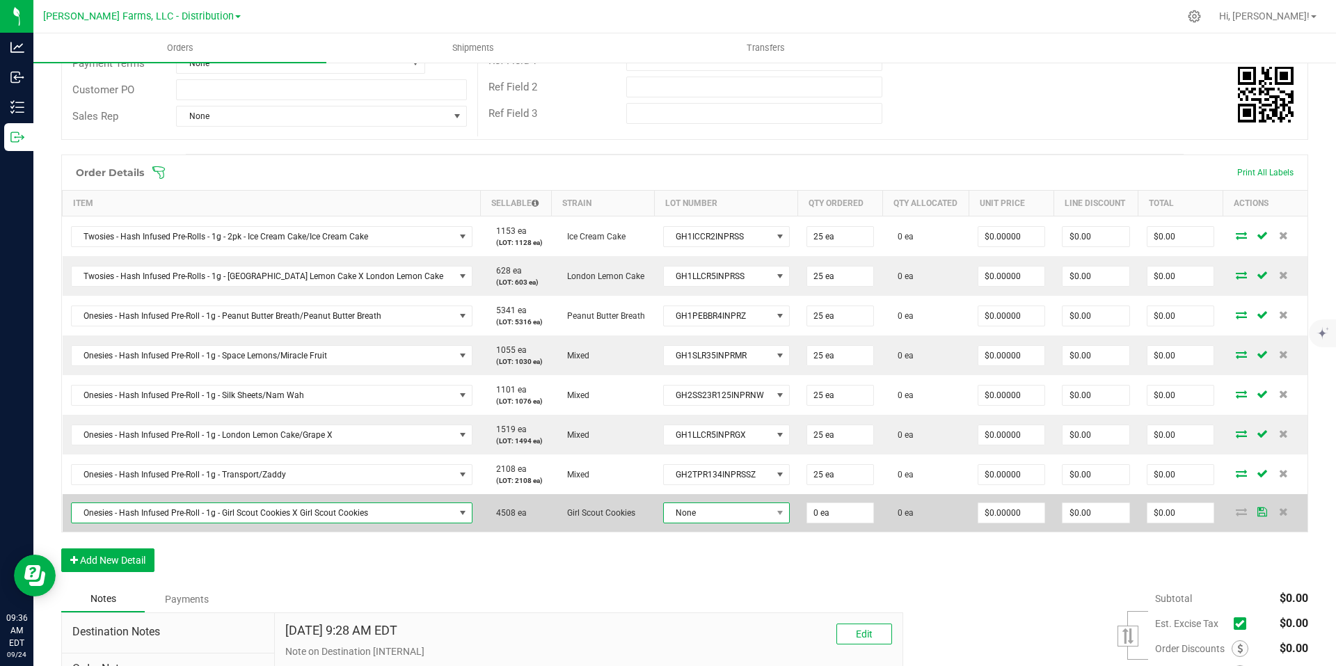
click at [736, 520] on span "None" at bounding box center [718, 512] width 108 height 19
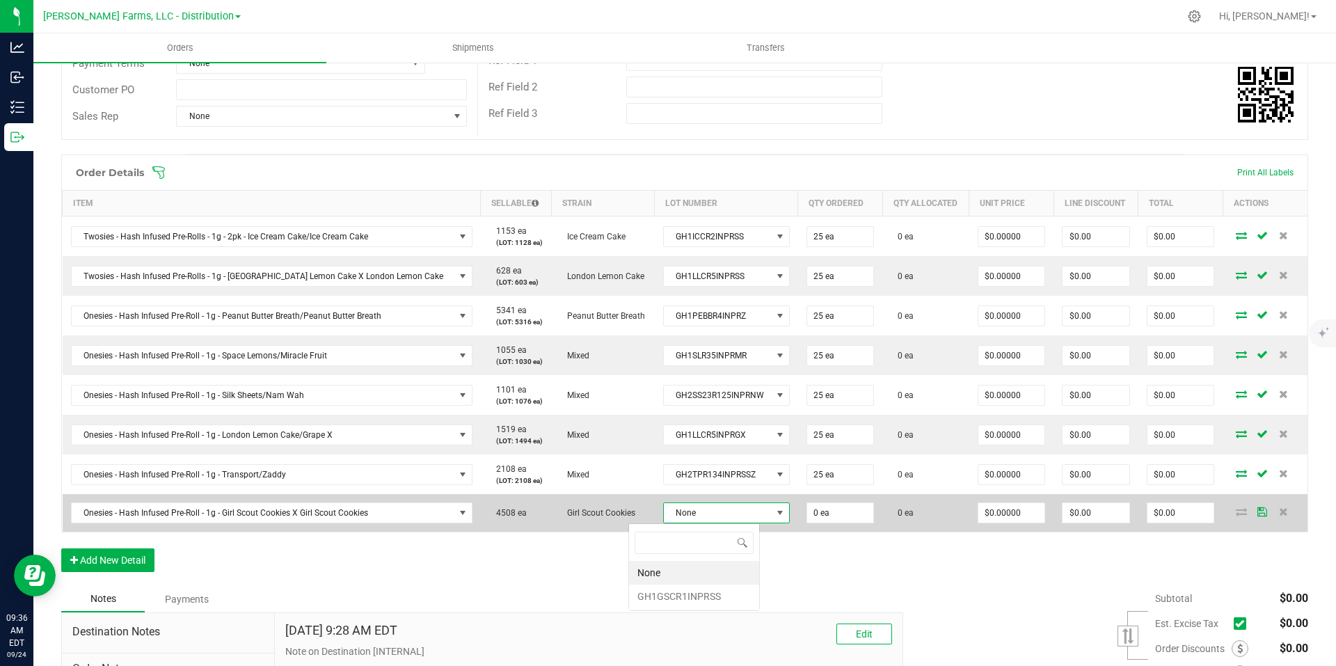
scroll to position [21, 131]
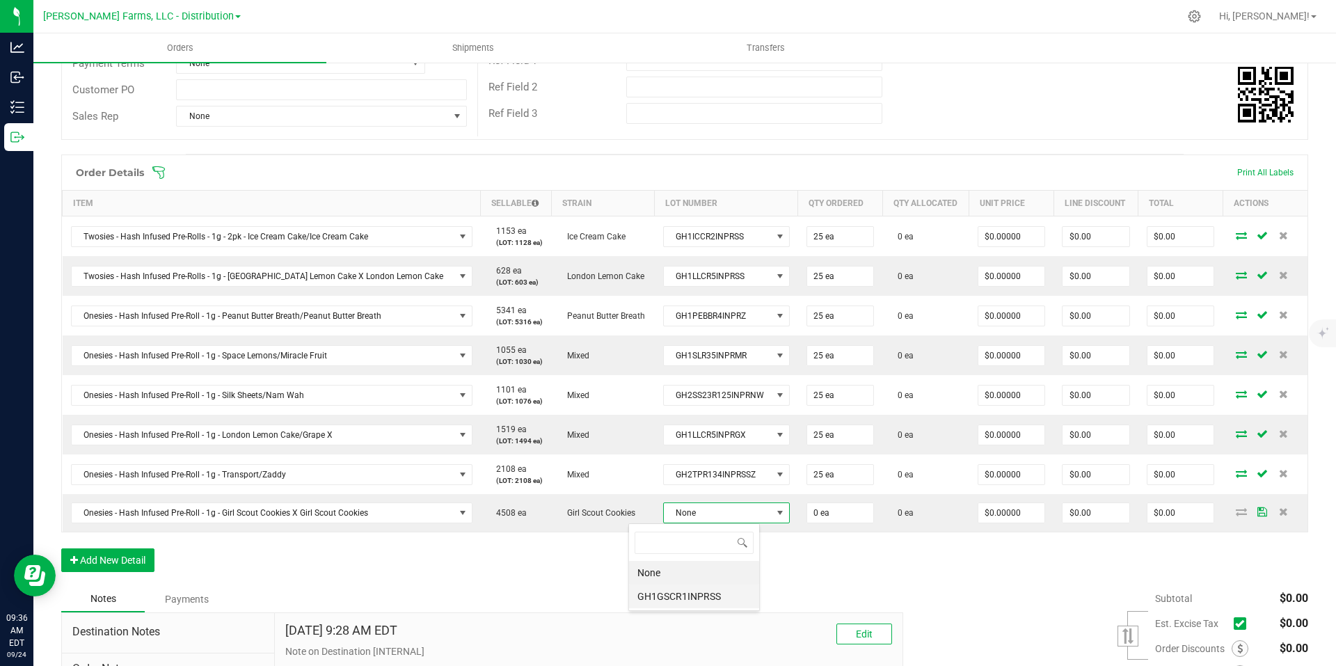
click at [703, 601] on li "GH1GSCR1INPRSS" at bounding box center [694, 597] width 130 height 24
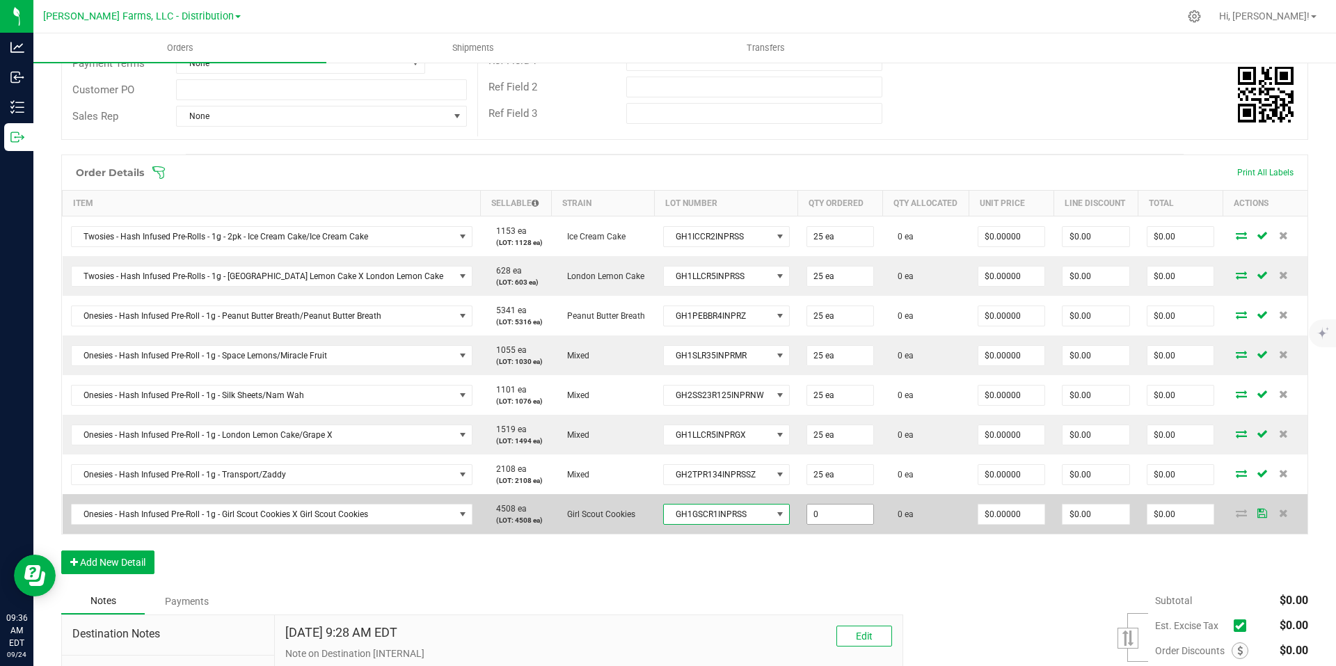
click at [807, 518] on input "0" at bounding box center [840, 513] width 67 height 19
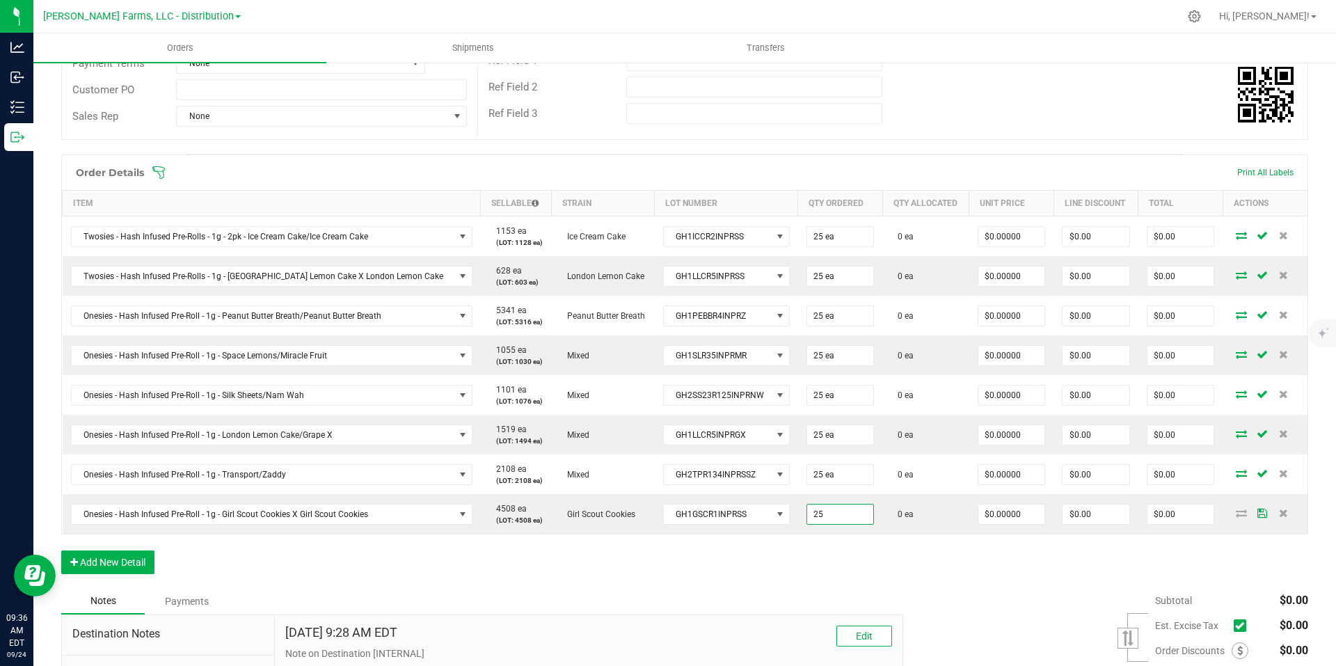
type input "25 ea"
click at [827, 555] on div "Order Details Print All Labels Item Sellable Strain Lot Number Qty Ordered Qty …" at bounding box center [684, 371] width 1247 height 434
